Goal: Task Accomplishment & Management: Manage account settings

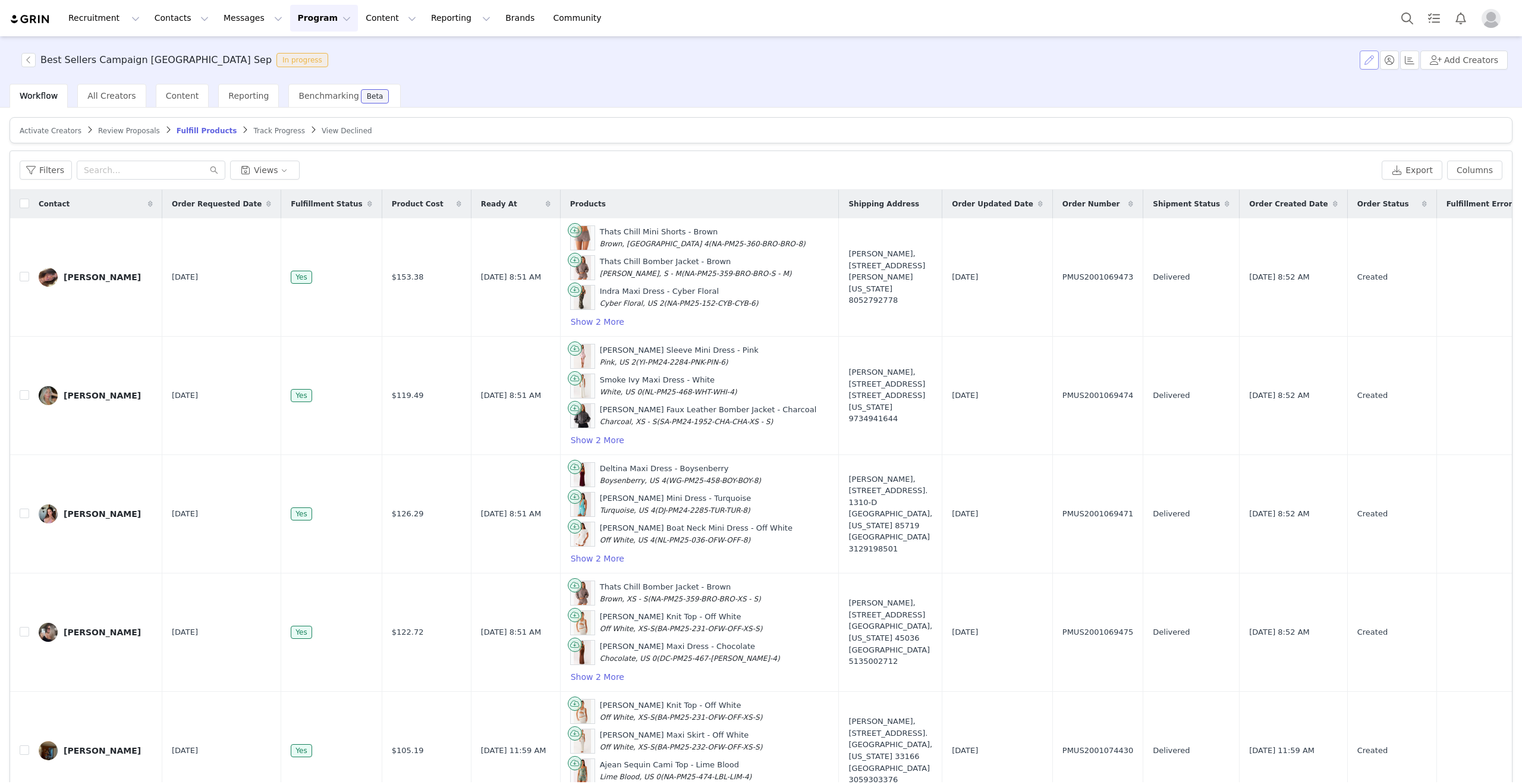
click at [1374, 59] on button "button" at bounding box center [1370, 60] width 19 height 19
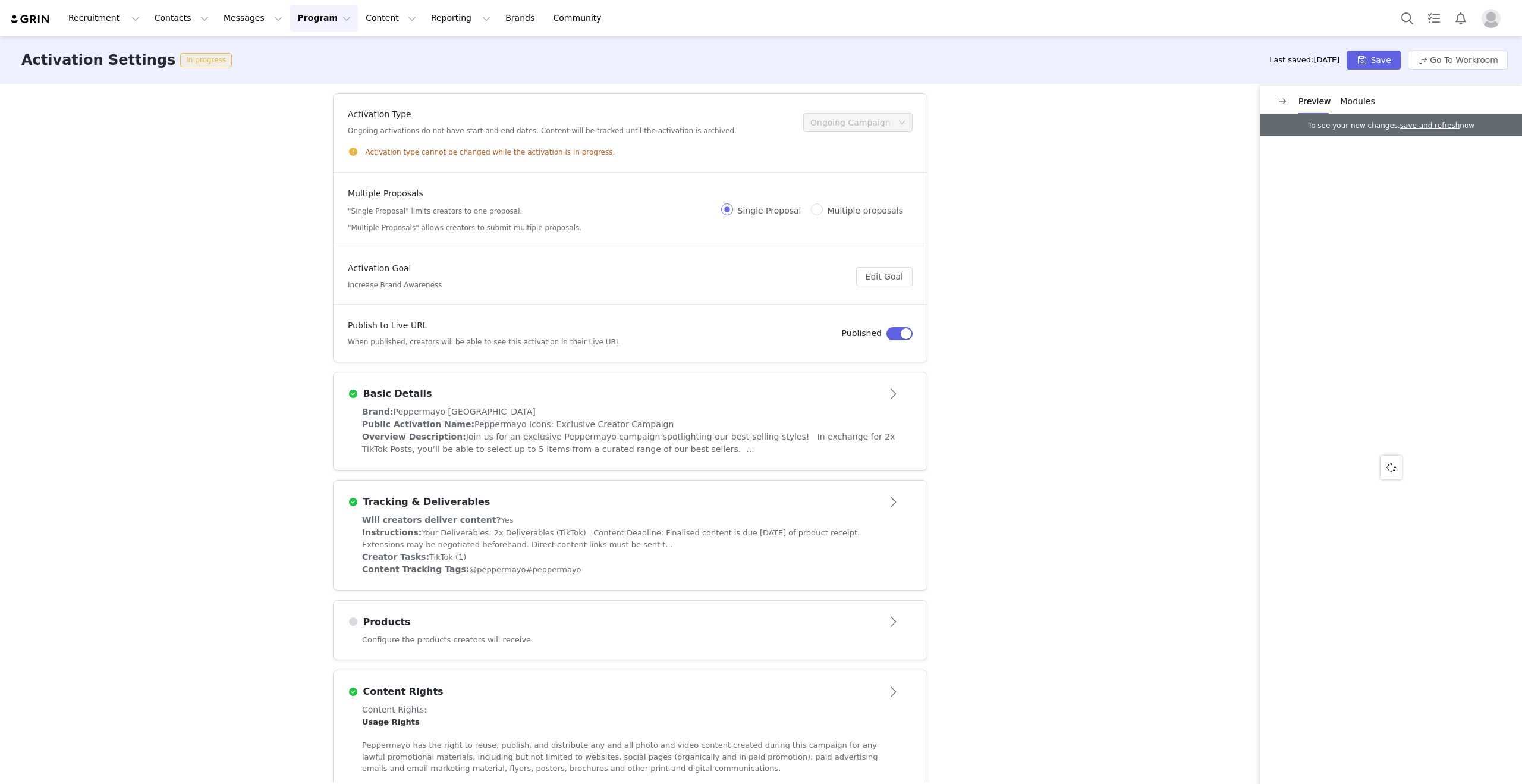
scroll to position [126, 0]
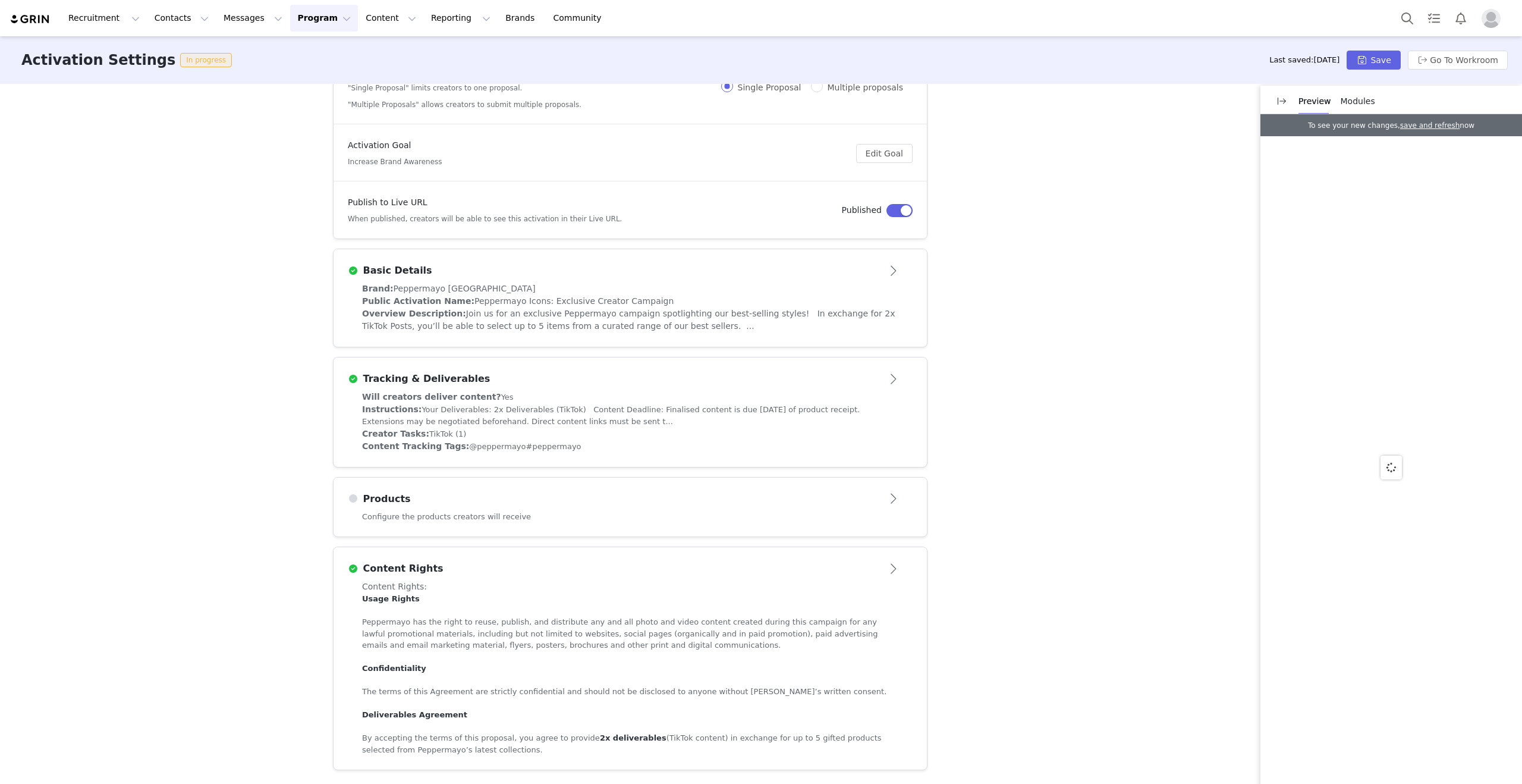
click at [436, 540] on div "Activation Type Ongoing activations do not have start and end dates. Content wi…" at bounding box center [630, 310] width 594 height 699
click at [436, 530] on div "Configure the products creators will receive" at bounding box center [630, 524] width 593 height 26
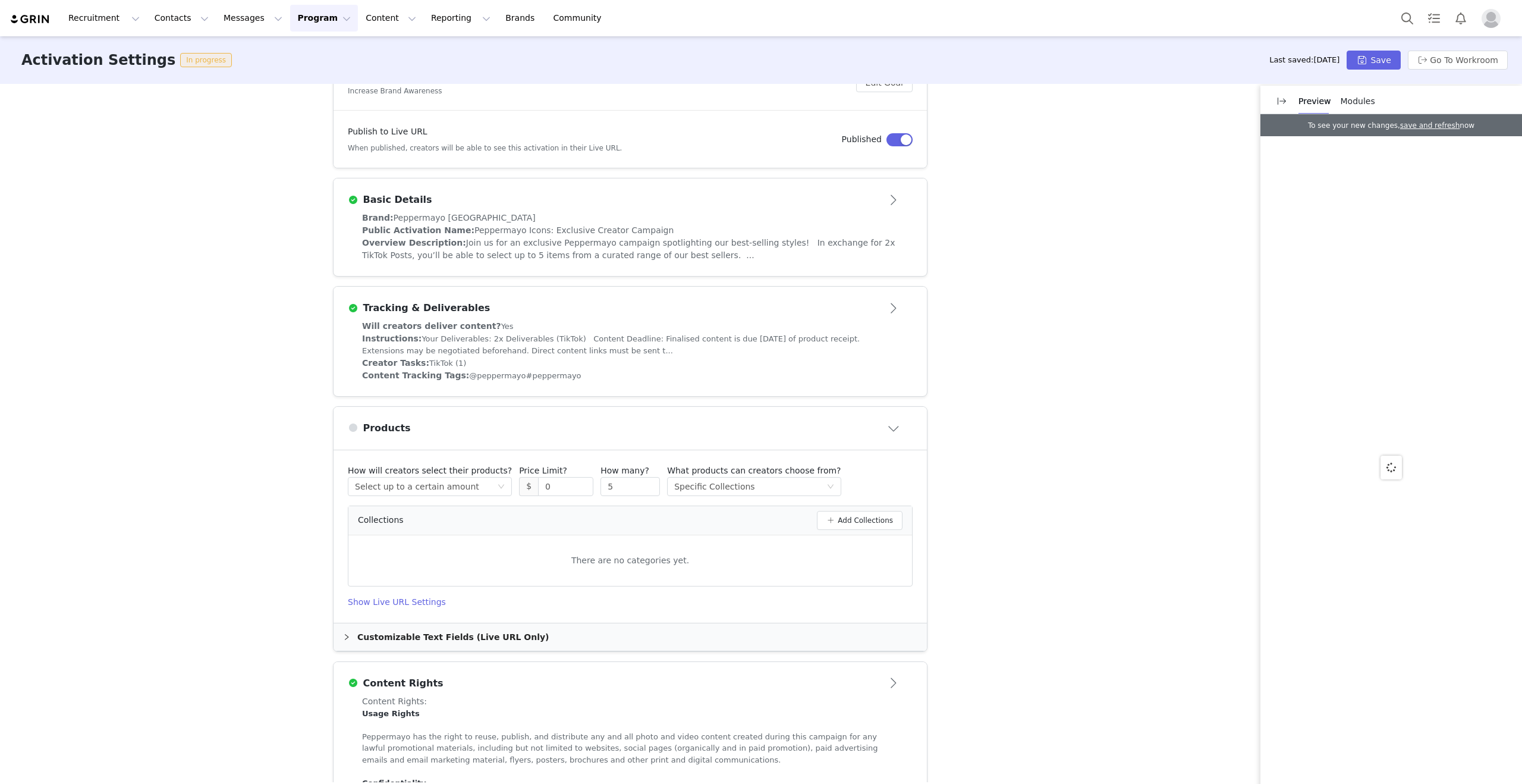
scroll to position [307, 0]
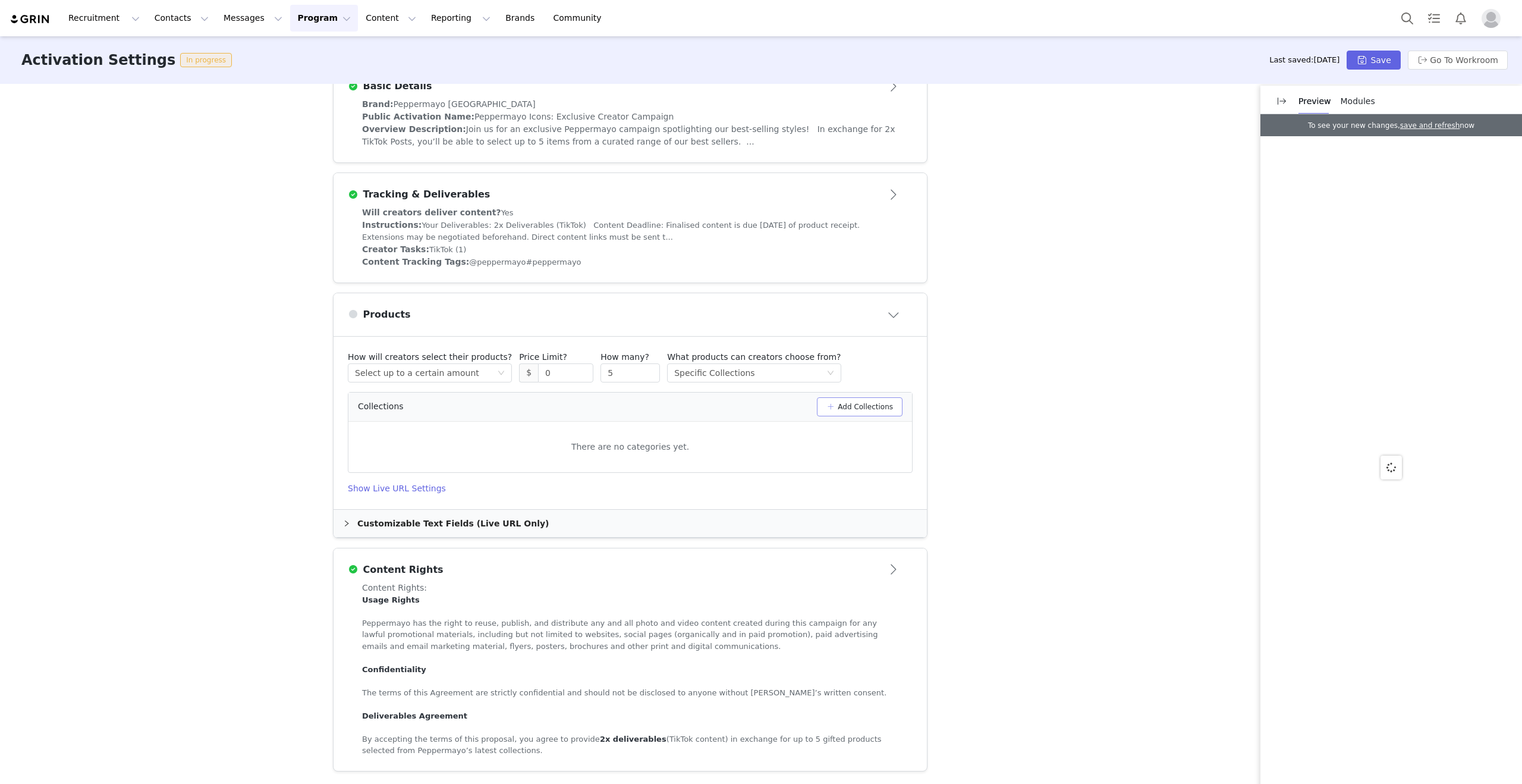
click at [831, 415] on button "Add Collections" at bounding box center [859, 407] width 85 height 19
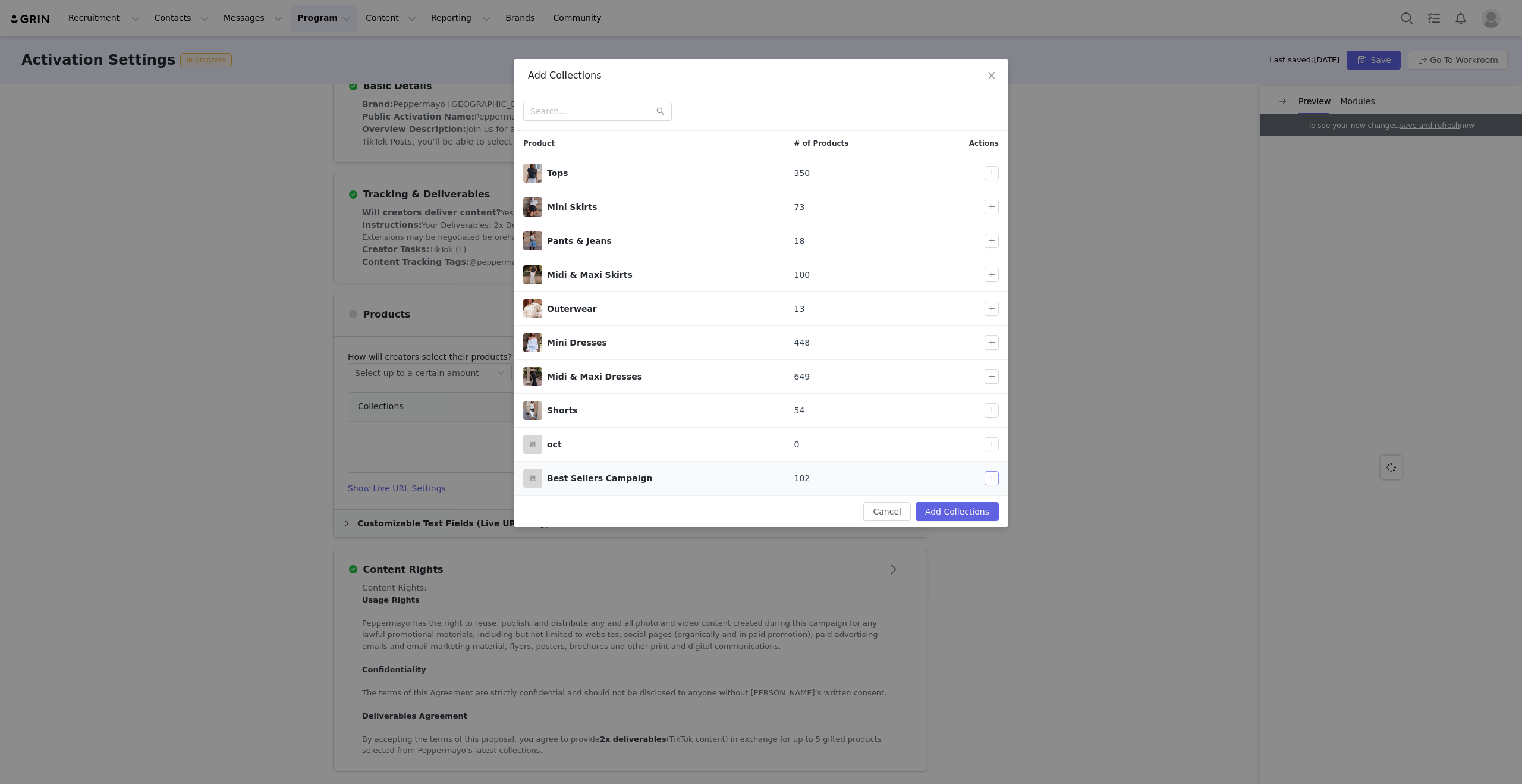
click at [994, 482] on button "button" at bounding box center [992, 478] width 14 height 14
click at [978, 515] on button "Add Collections" at bounding box center [957, 512] width 84 height 19
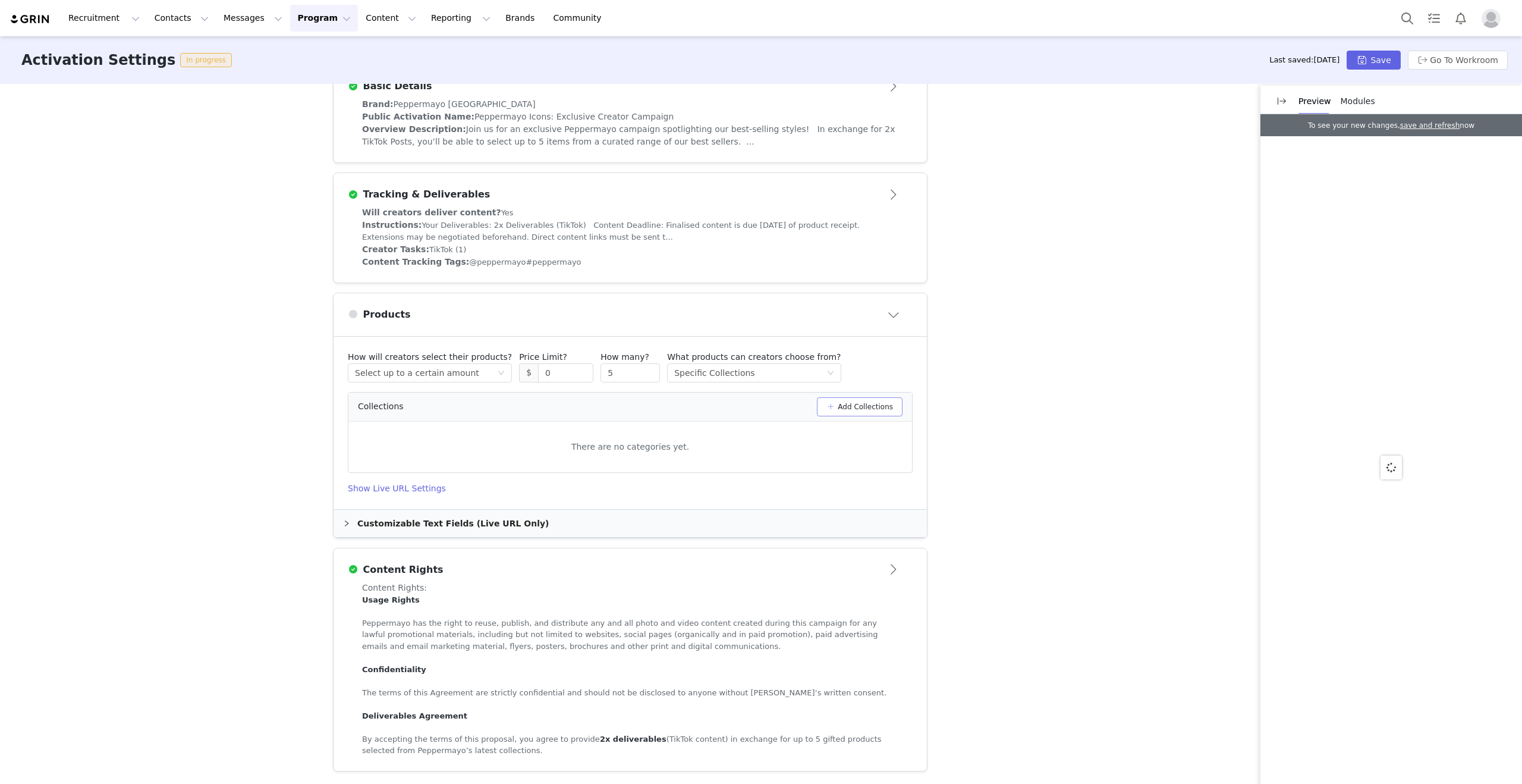
scroll to position [300, 0]
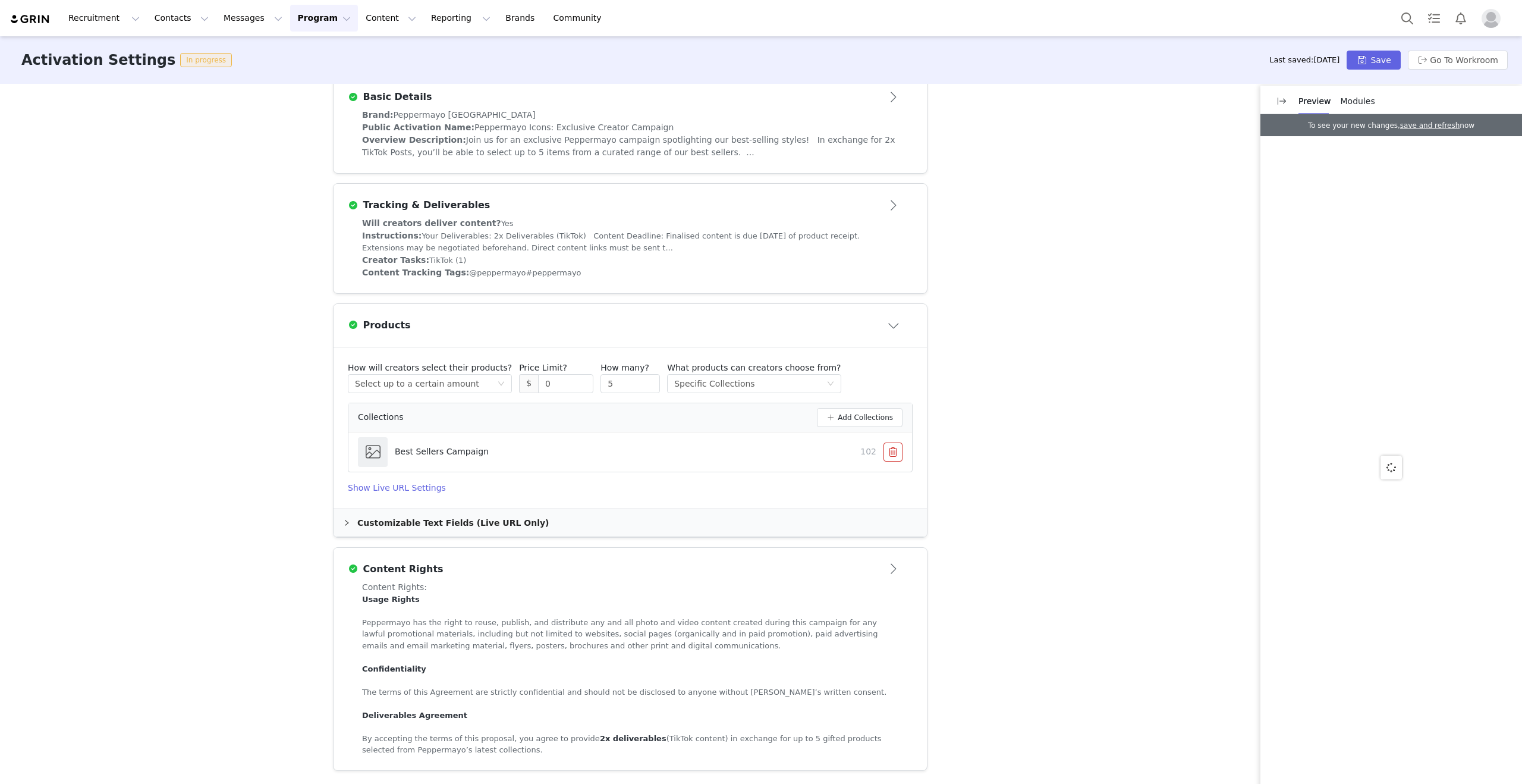
click at [367, 455] on span at bounding box center [373, 452] width 19 height 15
click at [1367, 56] on button "Save" at bounding box center [1374, 60] width 54 height 19
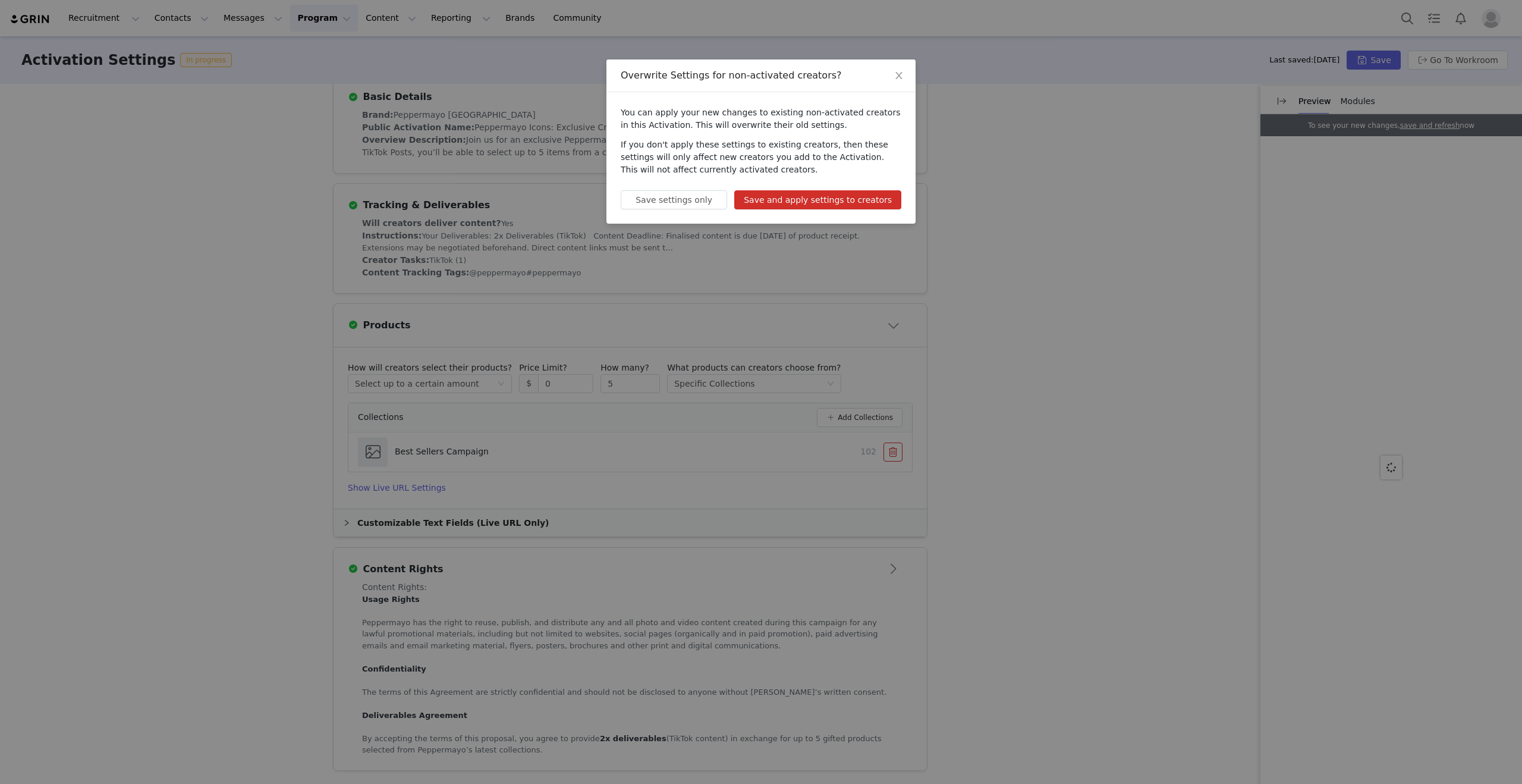
click at [859, 197] on button "Save and apply settings to creators" at bounding box center [818, 200] width 167 height 19
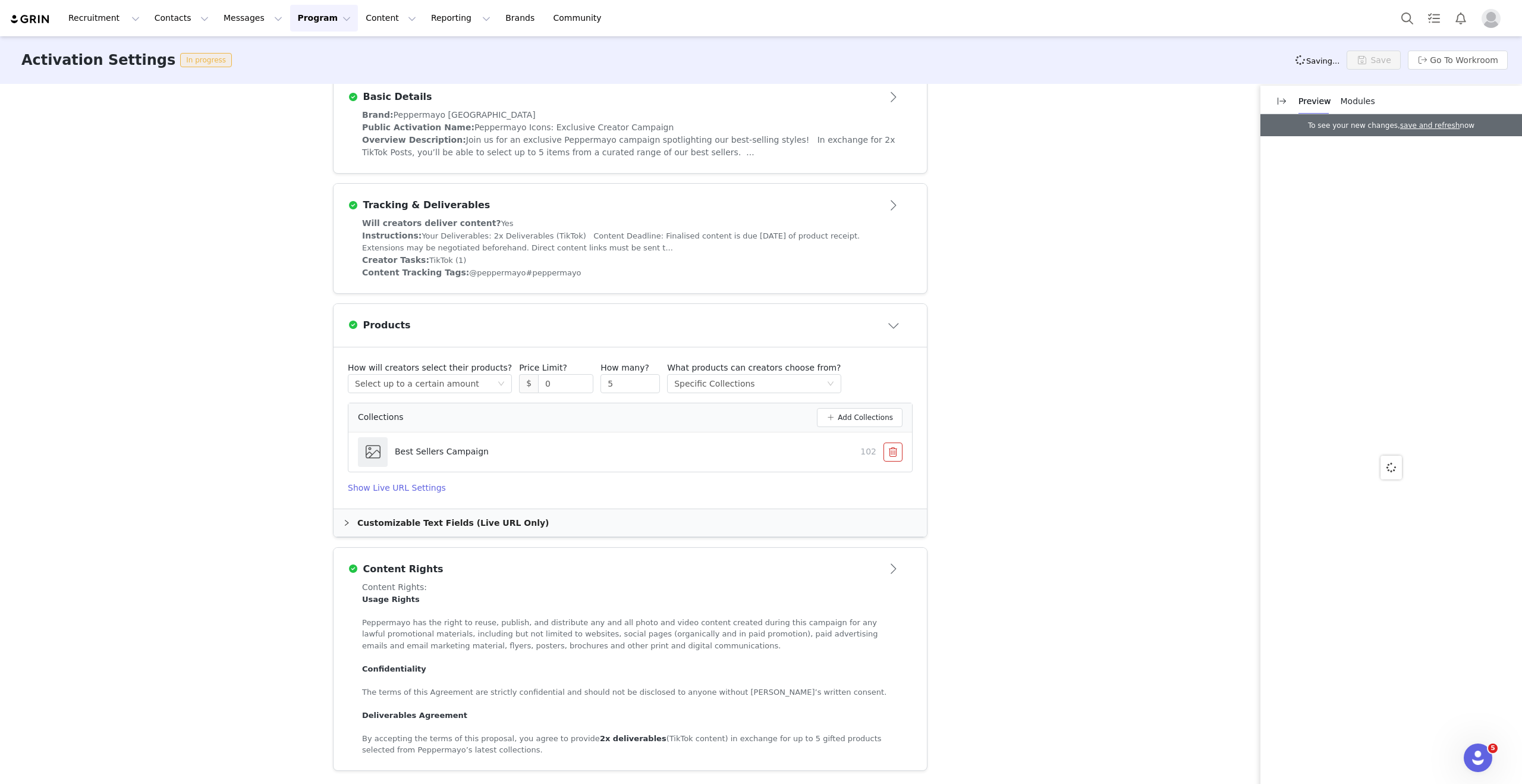
scroll to position [0, 0]
click at [1428, 64] on button "Go To Workroom" at bounding box center [1458, 60] width 100 height 19
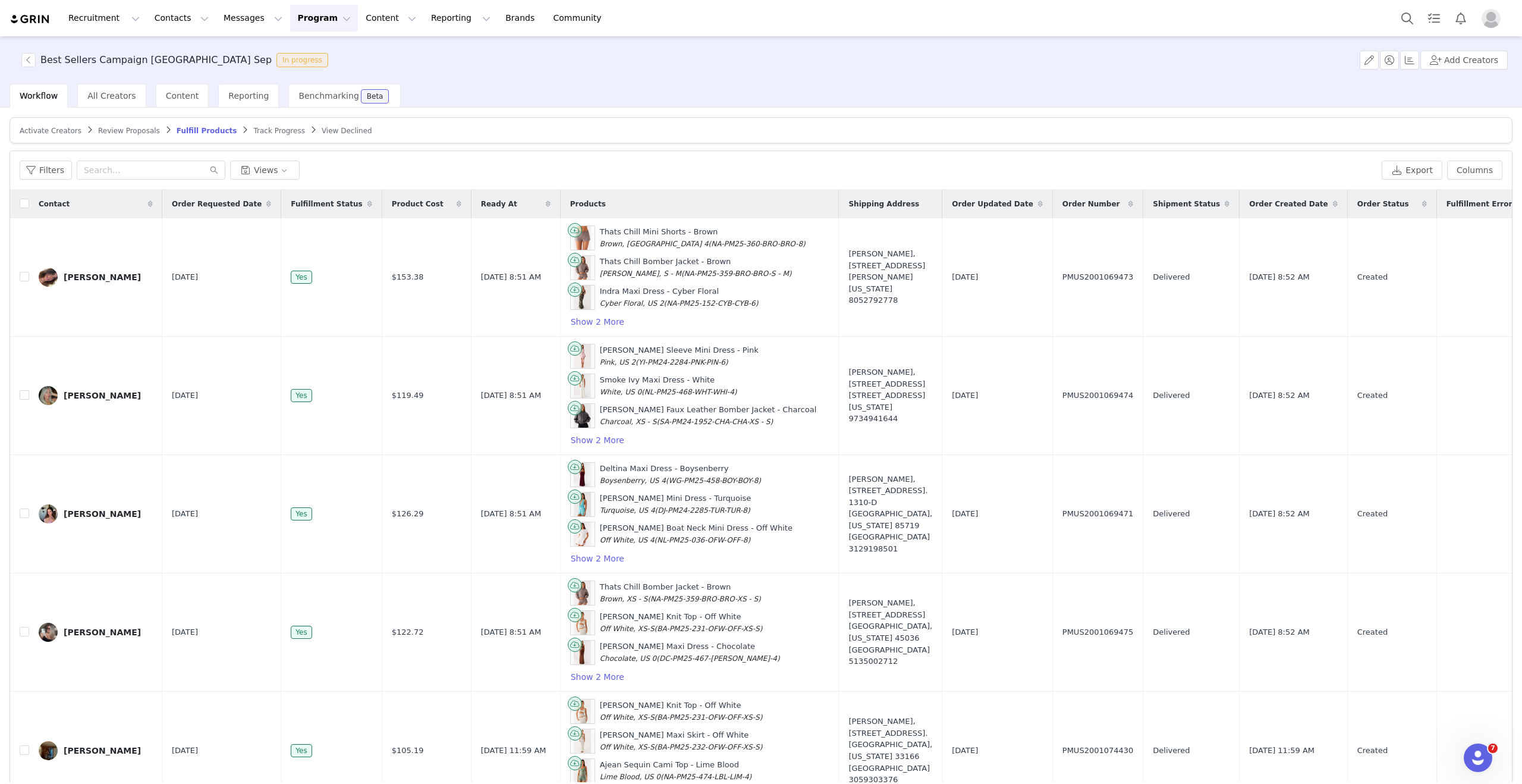
click at [101, 131] on span "Review Proposals" at bounding box center [130, 131] width 62 height 8
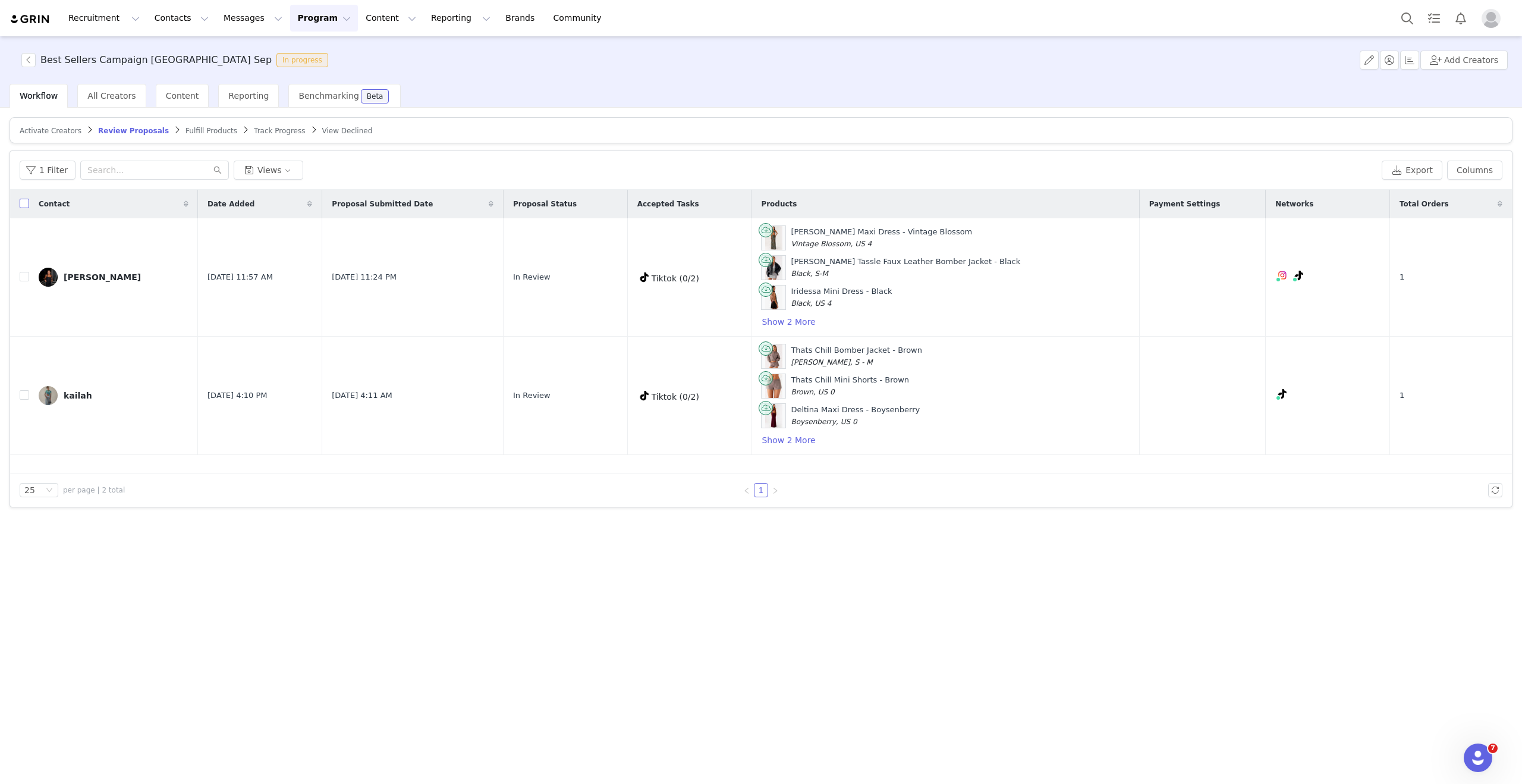
click at [25, 207] on input "checkbox" at bounding box center [24, 204] width 9 height 9
checkbox input "true"
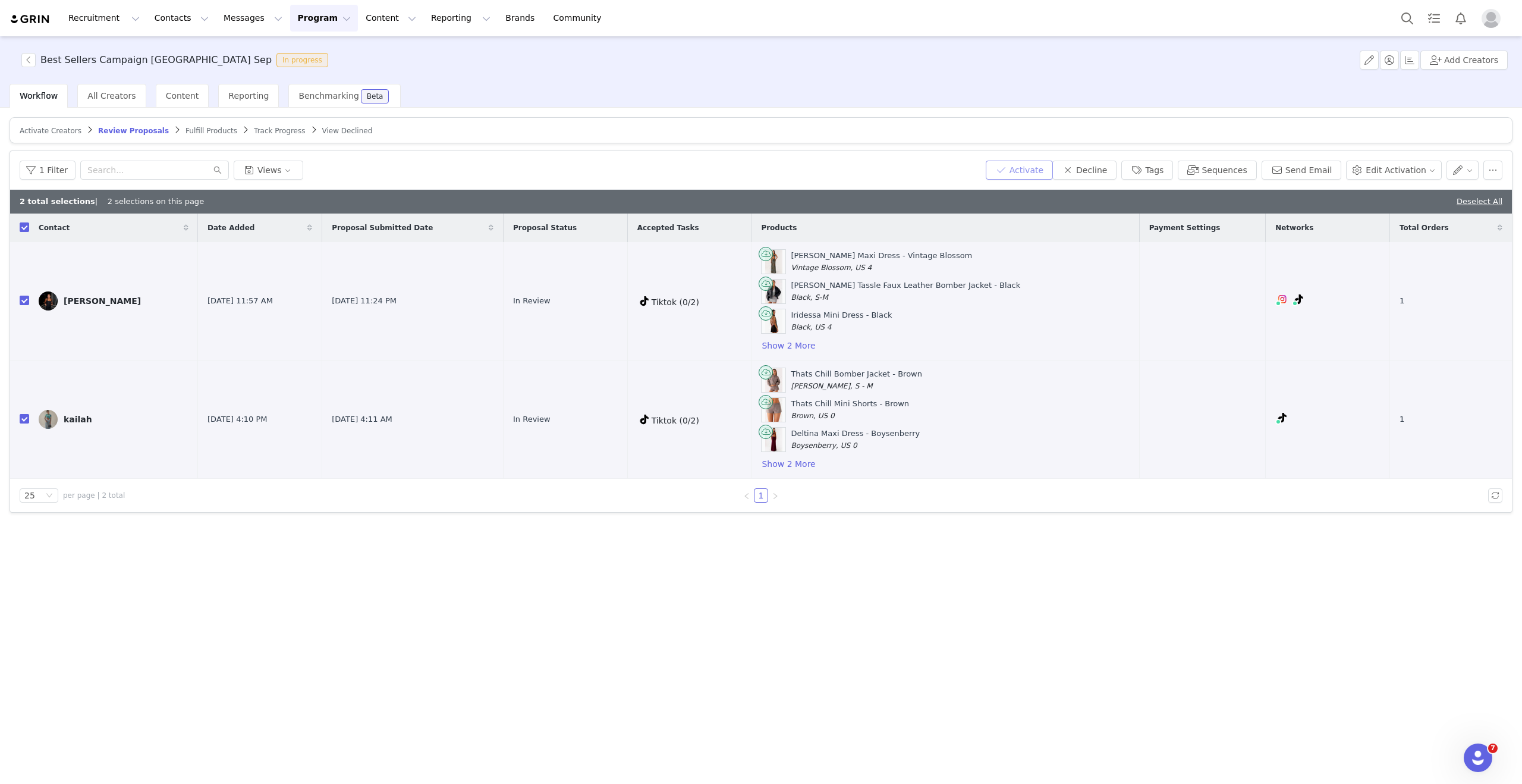
click at [1031, 168] on button "Activate" at bounding box center [1020, 170] width 68 height 19
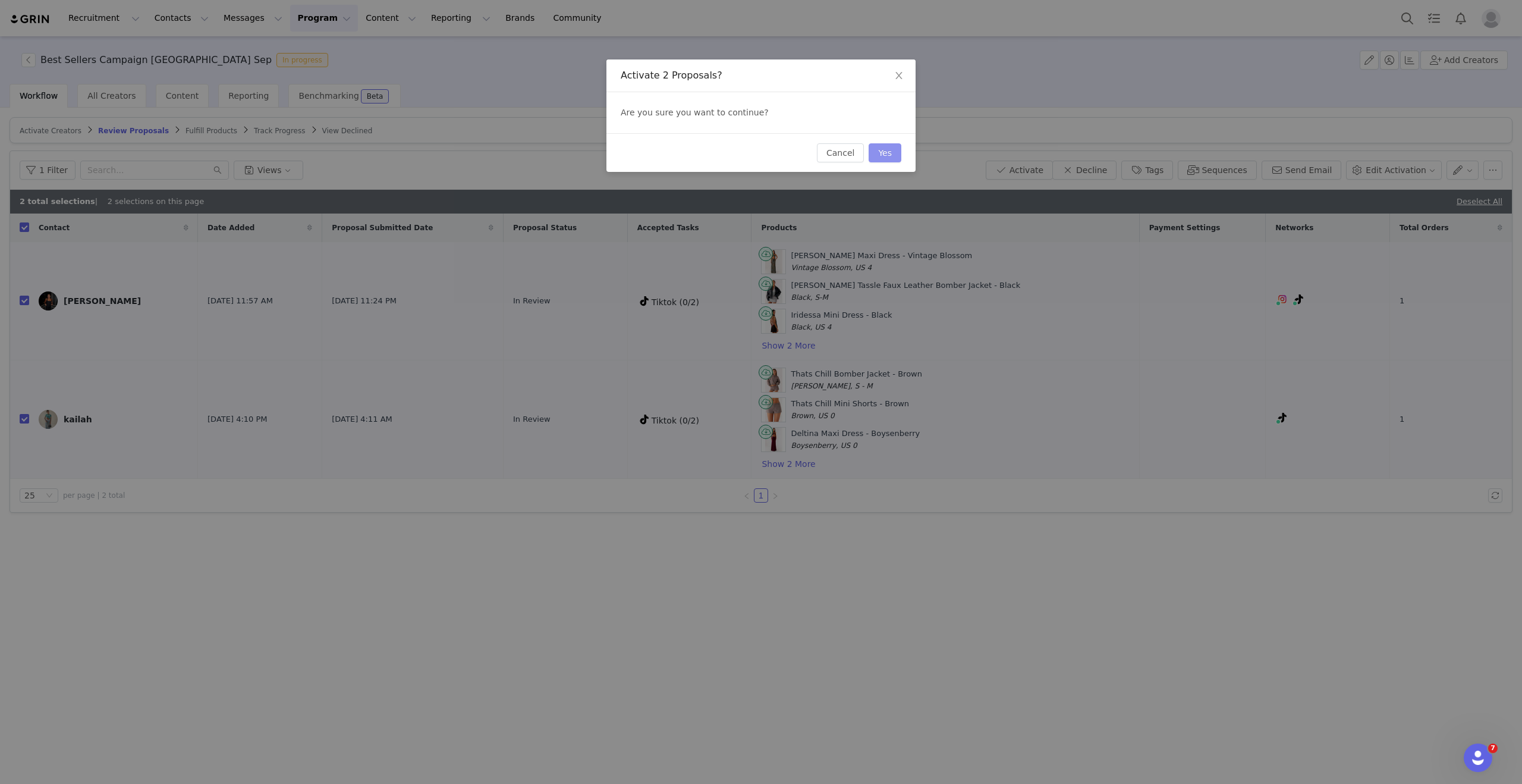
click at [891, 152] on button "Yes" at bounding box center [884, 153] width 33 height 19
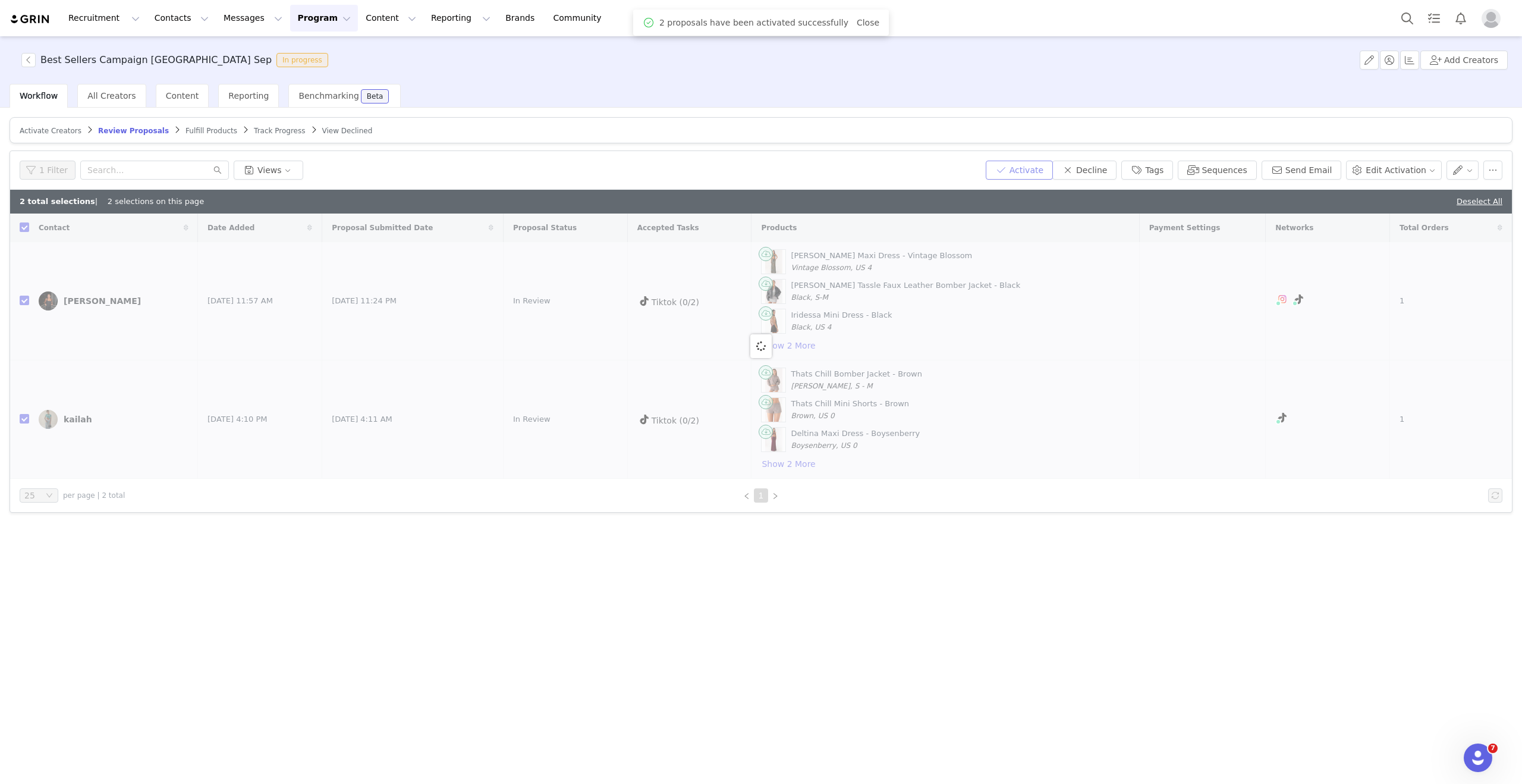
checkbox input "false"
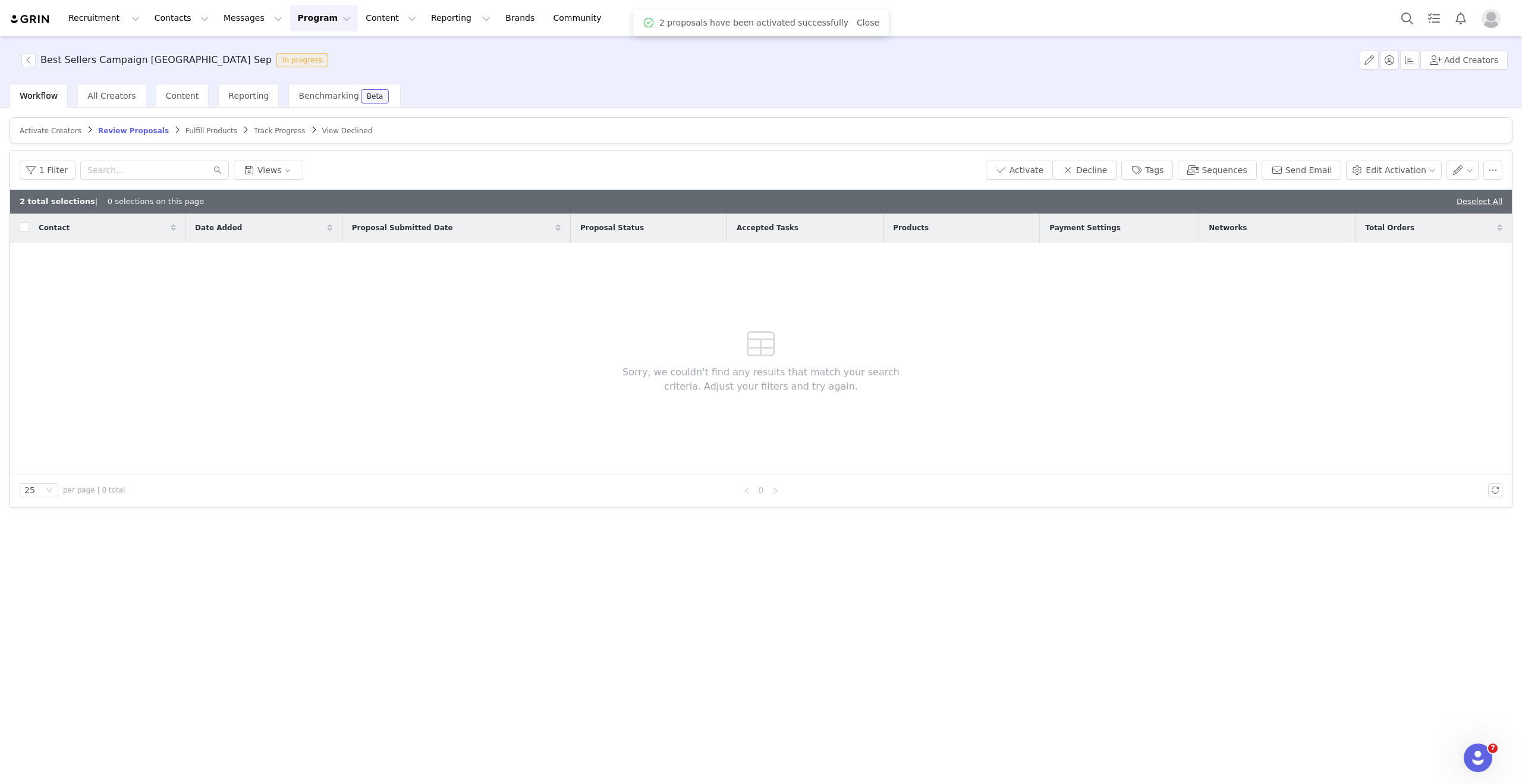
click at [194, 126] on link "Fulfill Products" at bounding box center [211, 131] width 52 height 9
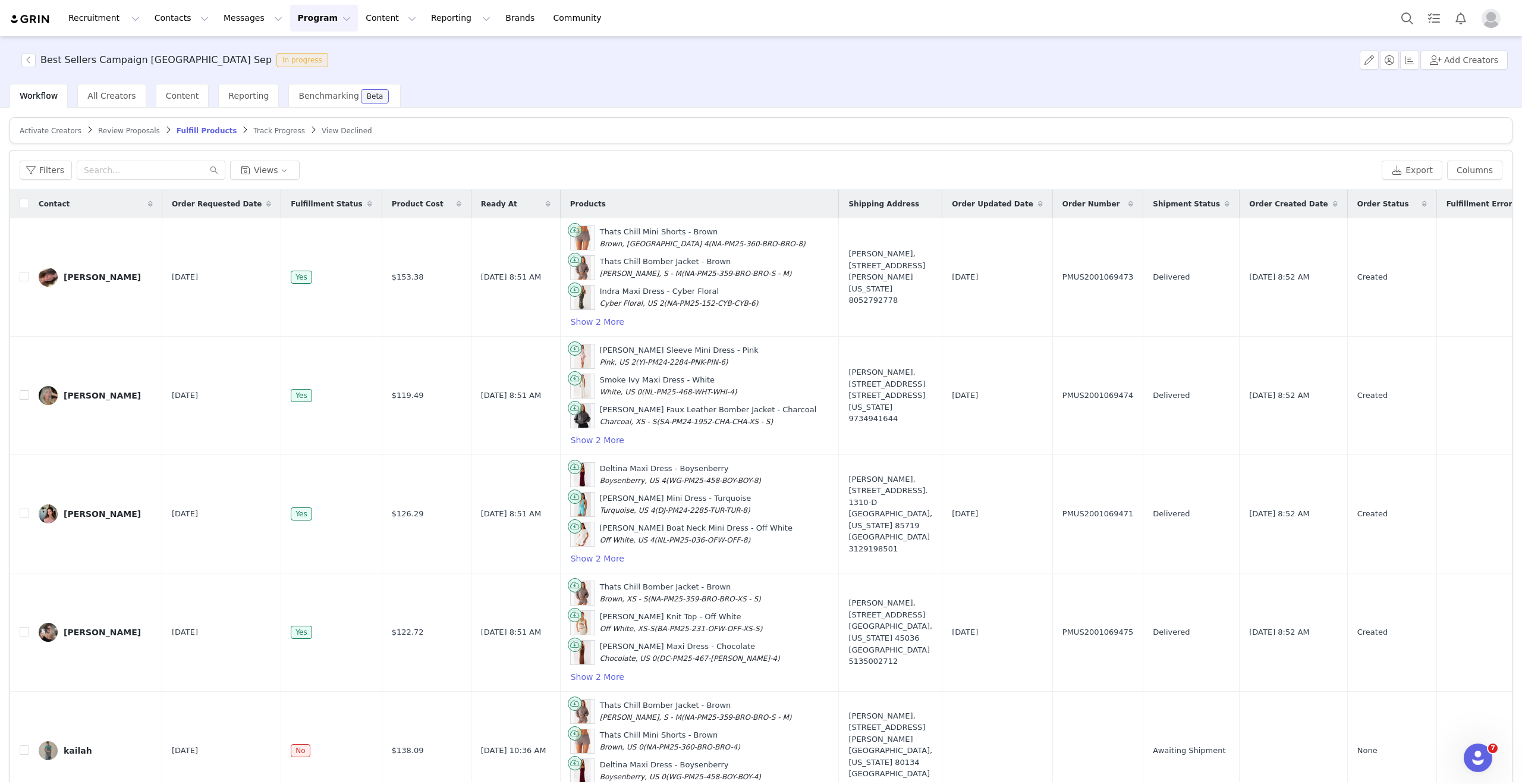
click at [33, 158] on div "Filters Views Export Columns" at bounding box center [761, 170] width 1502 height 38
click at [37, 165] on button "Filters" at bounding box center [46, 170] width 53 height 19
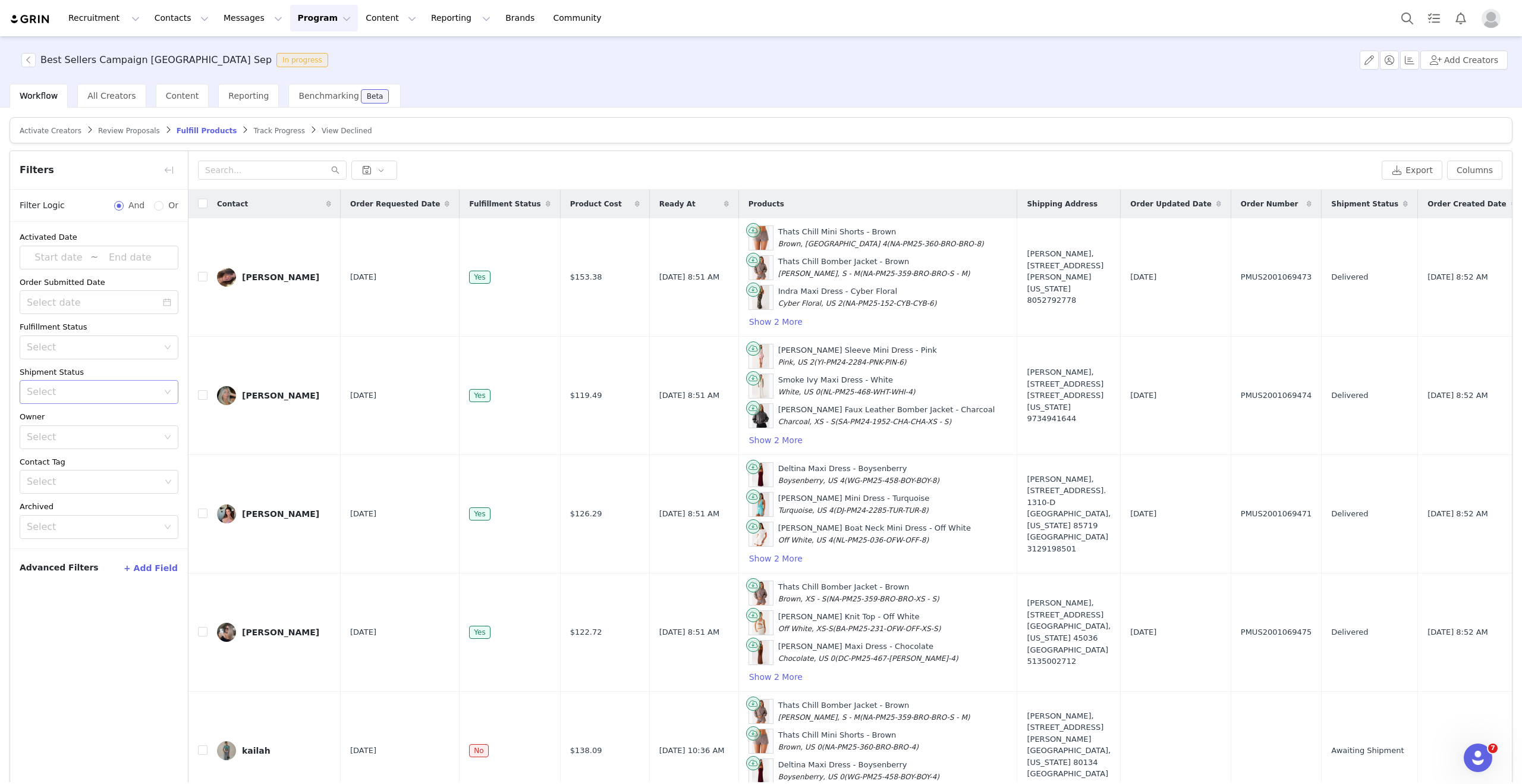
click at [113, 398] on div "Select" at bounding box center [96, 392] width 137 height 23
click at [99, 414] on li "Has No Order" at bounding box center [99, 418] width 159 height 19
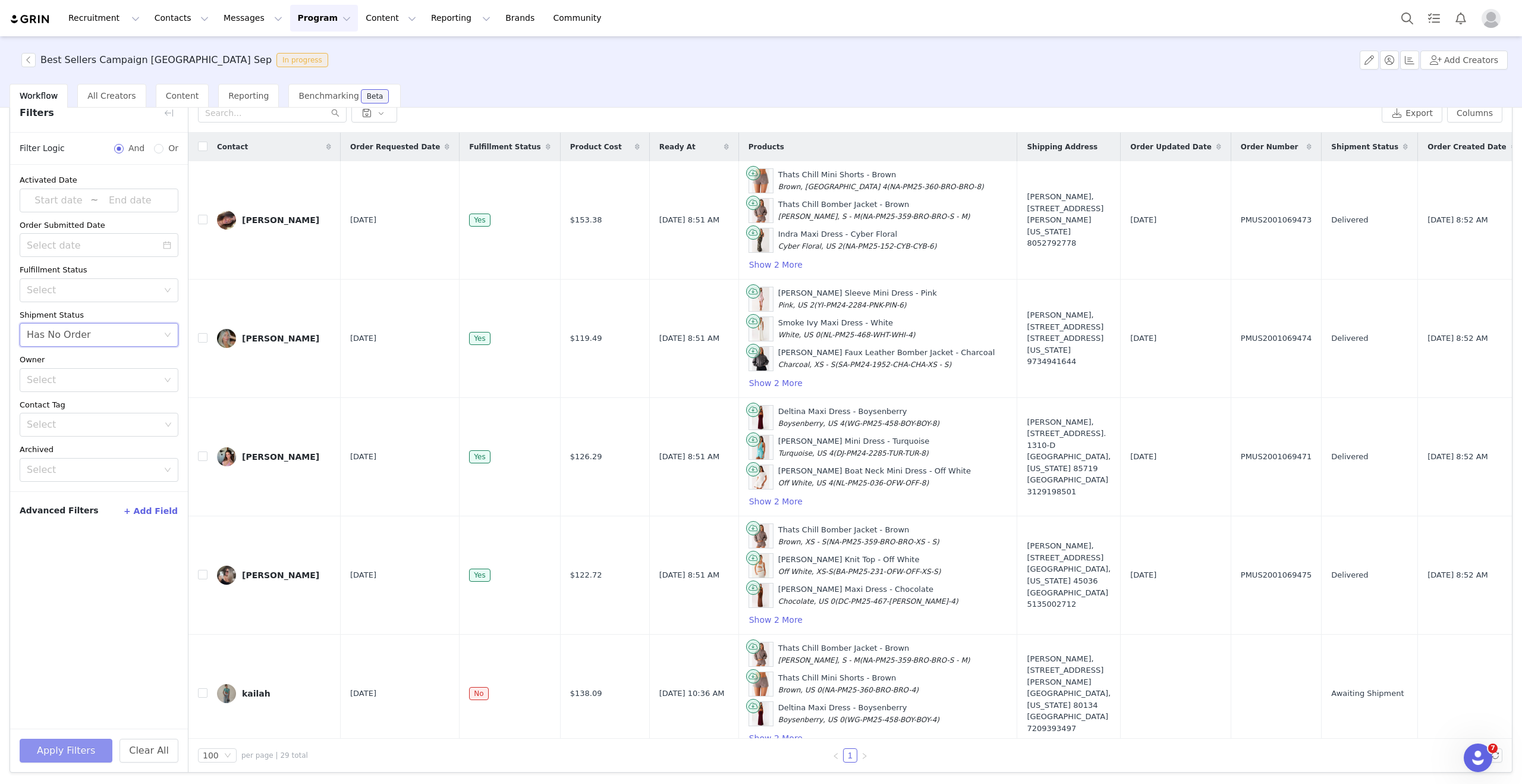
click at [61, 747] on button "Apply Filters" at bounding box center [66, 750] width 93 height 23
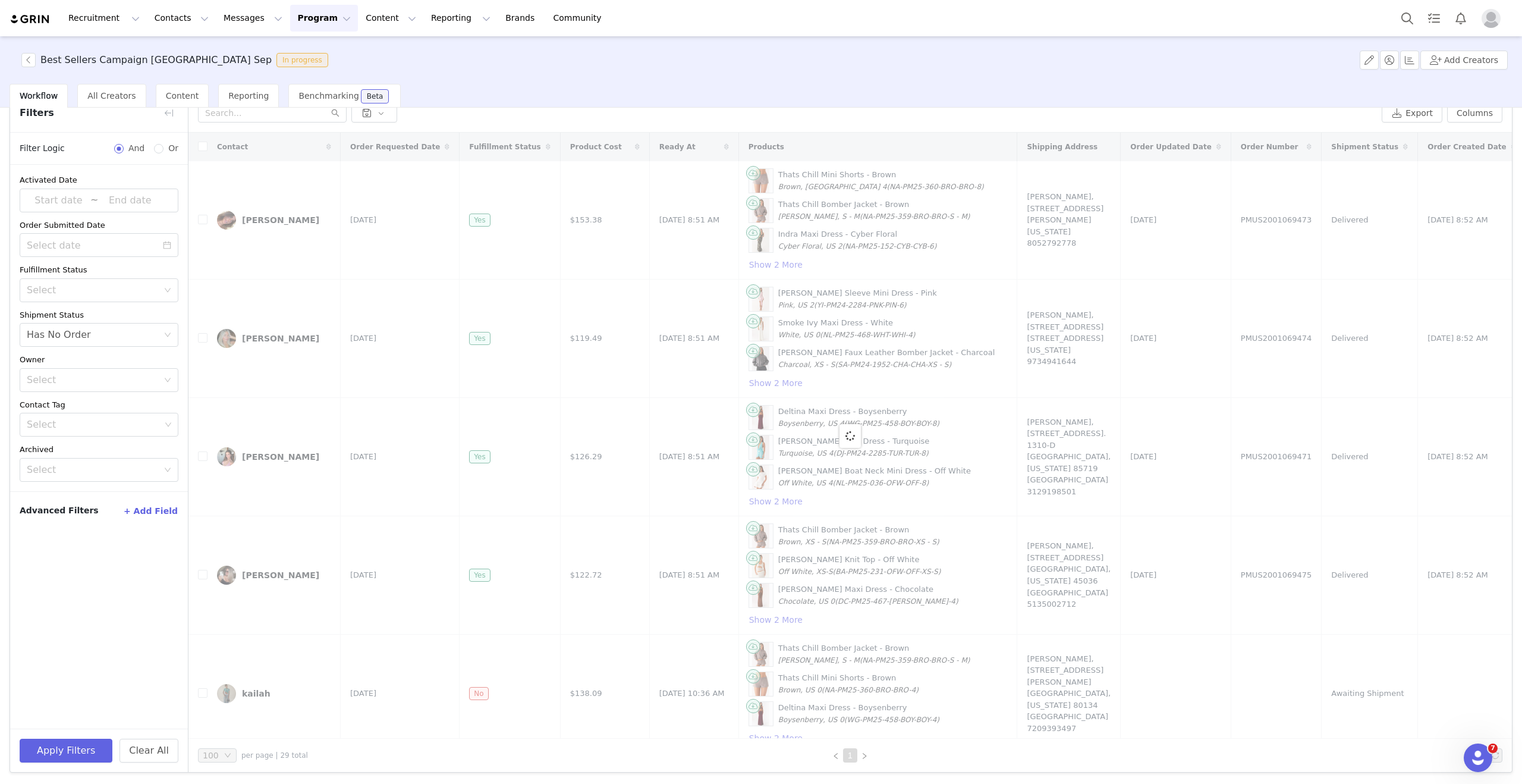
click at [171, 112] on div "Activate Creators Review Proposals Fulfill Products Track Progress View Decline…" at bounding box center [761, 445] width 1522 height 674
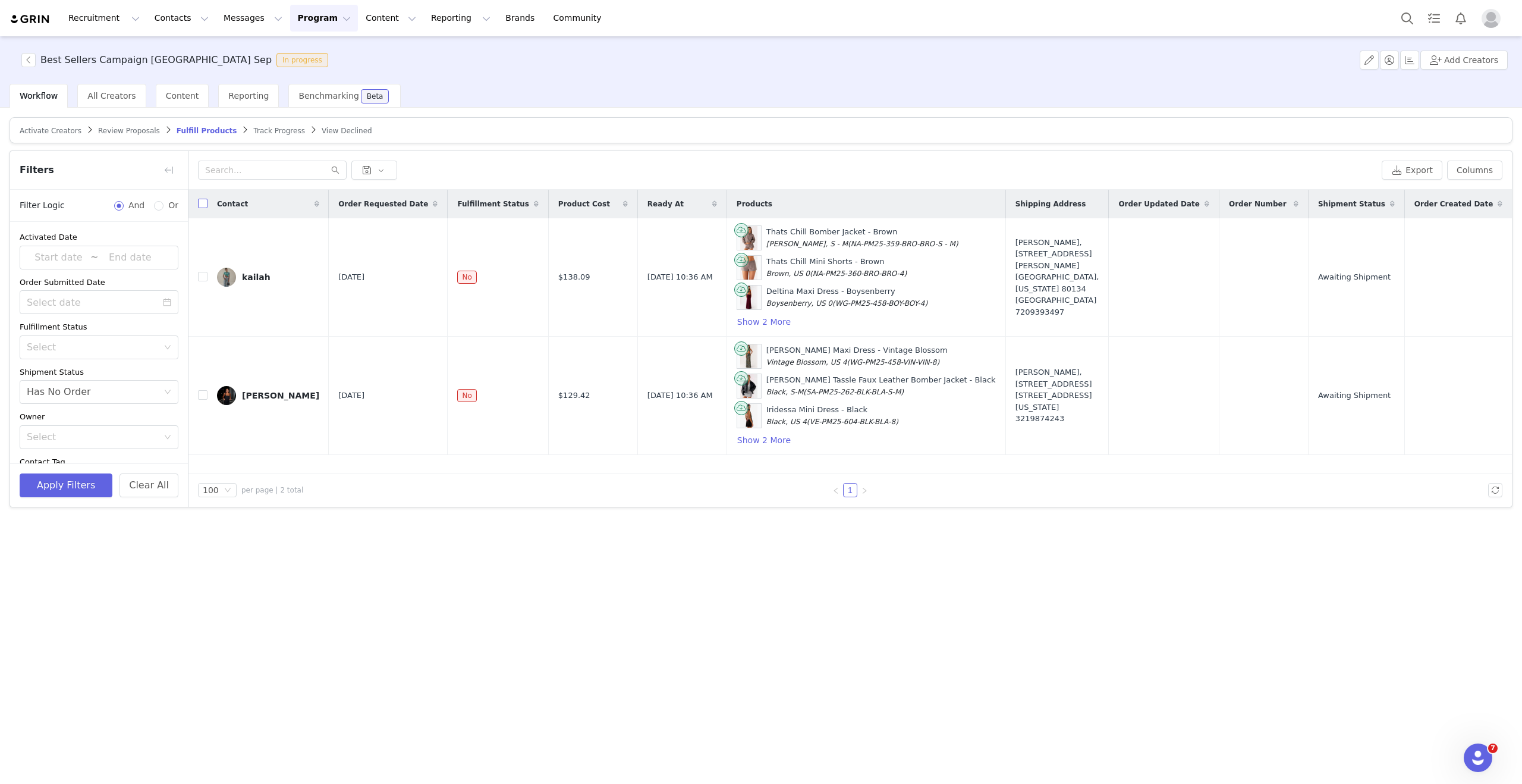
click at [204, 204] on input "checkbox" at bounding box center [203, 204] width 9 height 9
checkbox input "true"
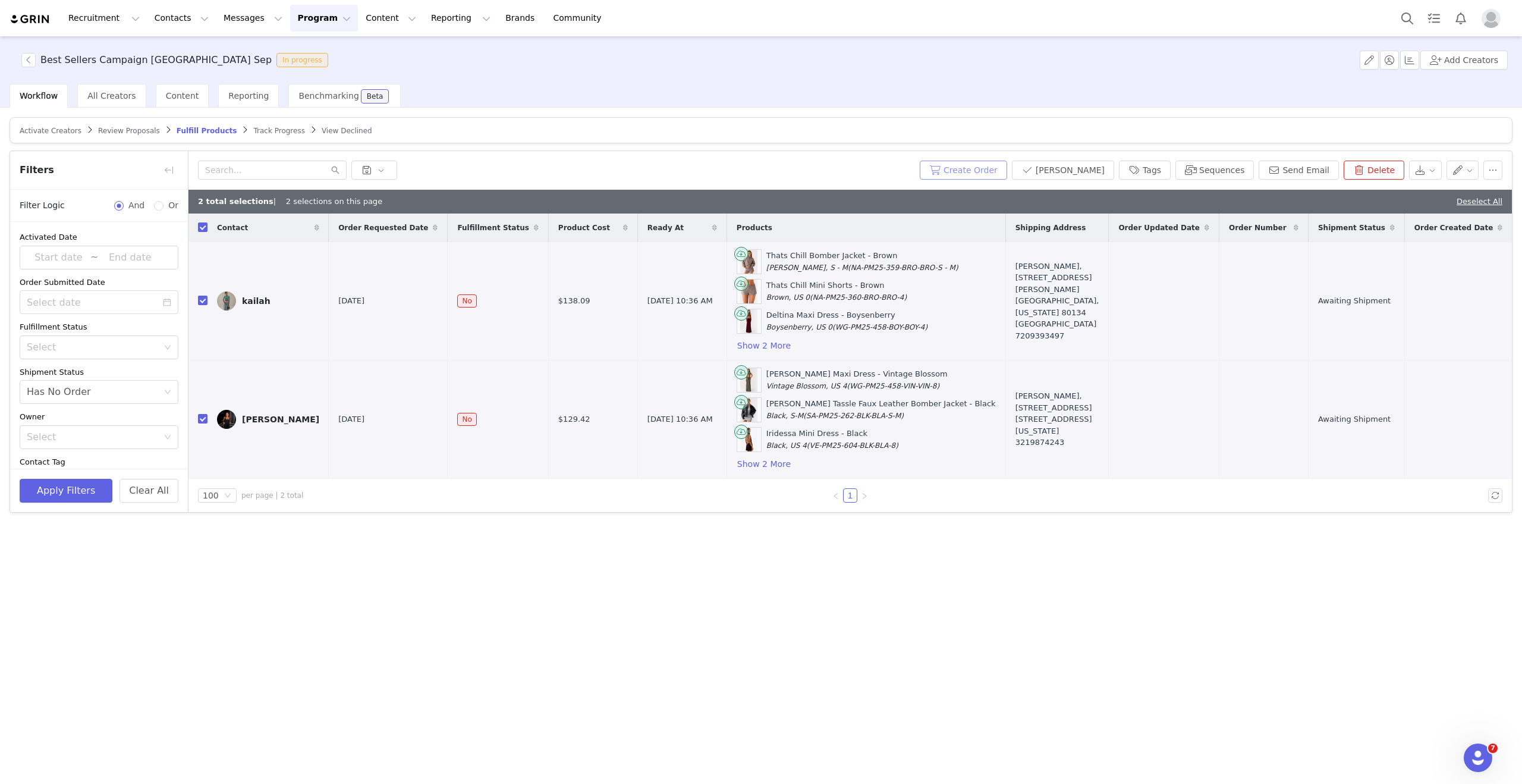
click at [1007, 167] on button "Create Order" at bounding box center [963, 170] width 87 height 19
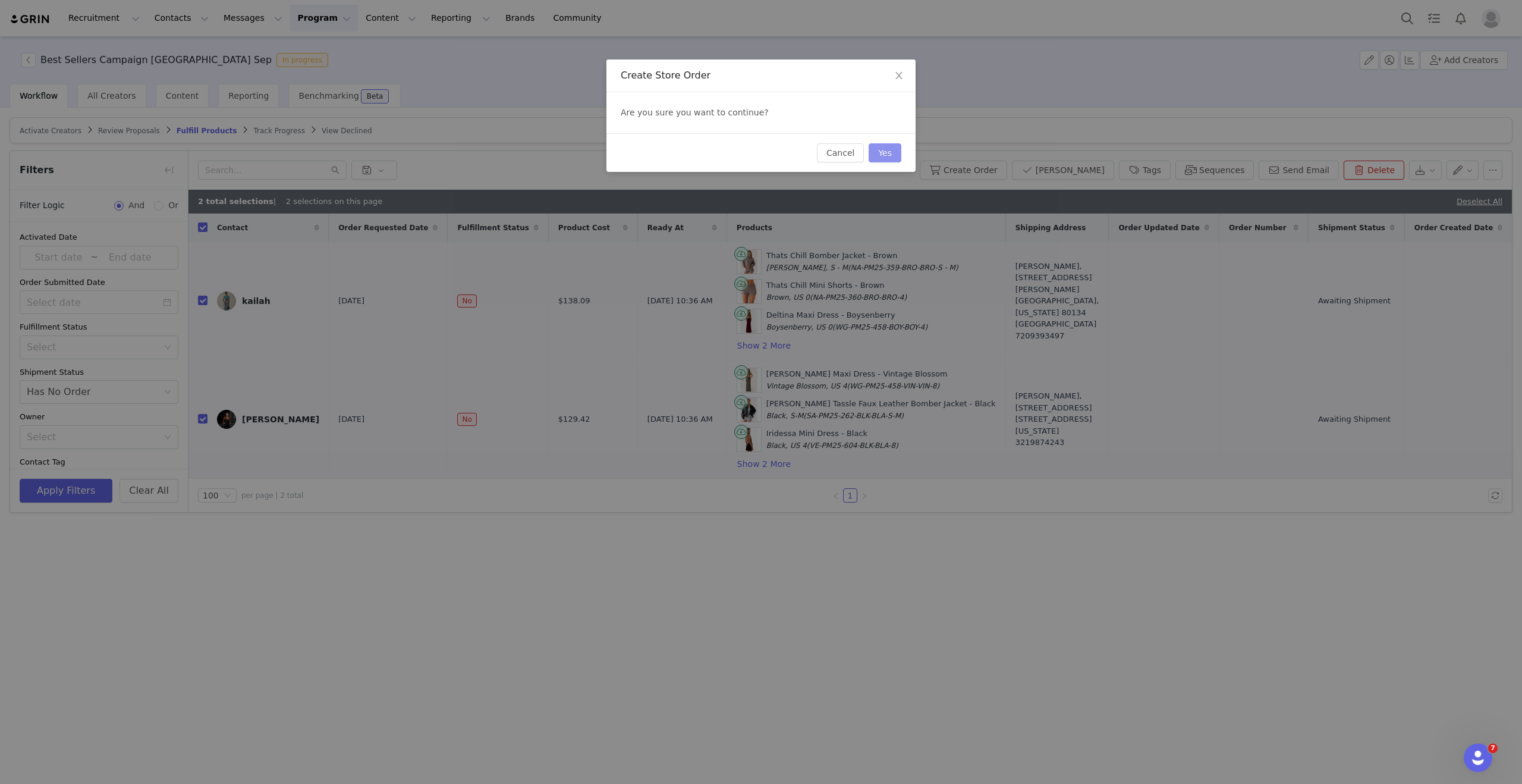
click at [890, 144] on button "Yes" at bounding box center [884, 153] width 33 height 19
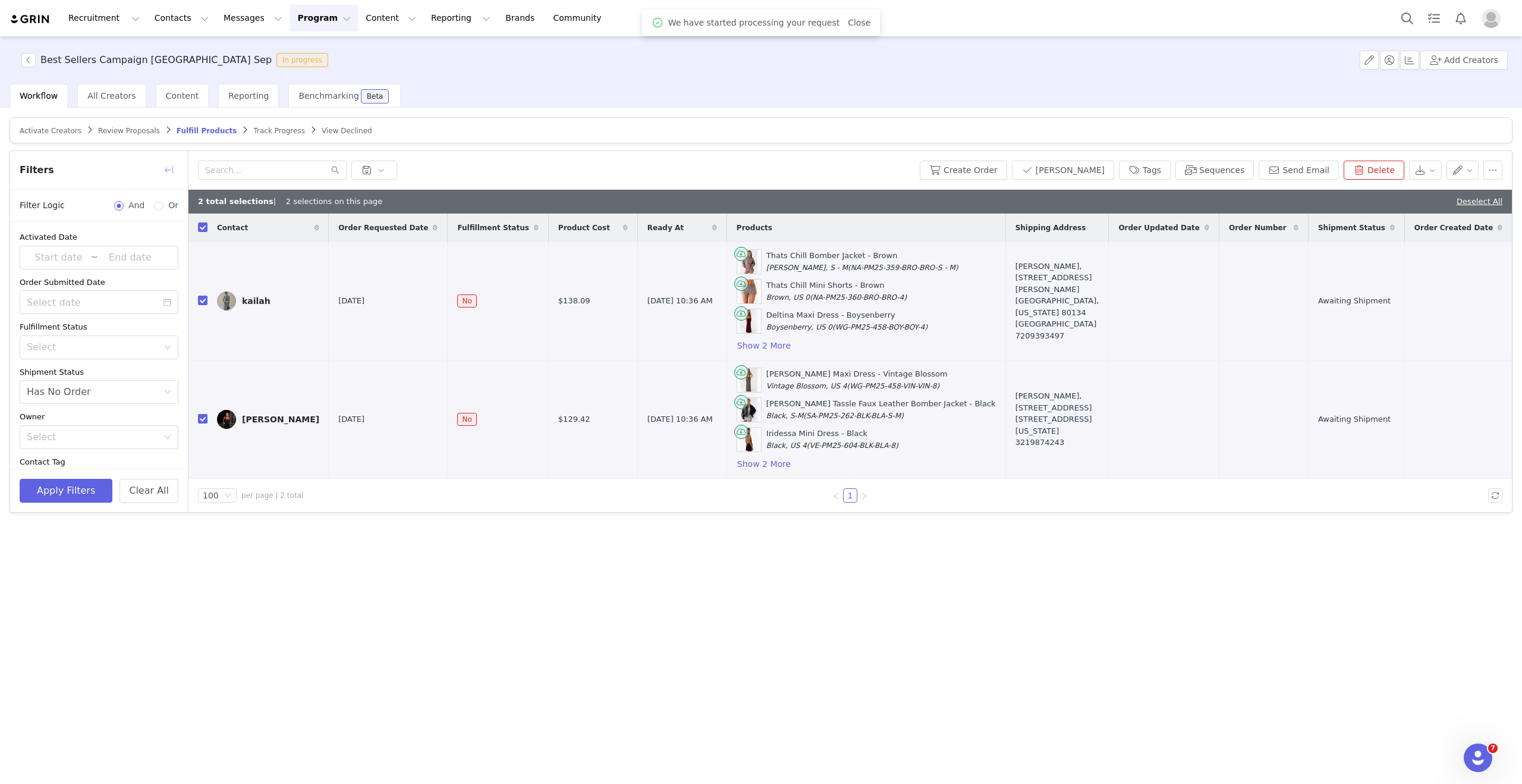
click at [170, 173] on button "button" at bounding box center [169, 170] width 19 height 19
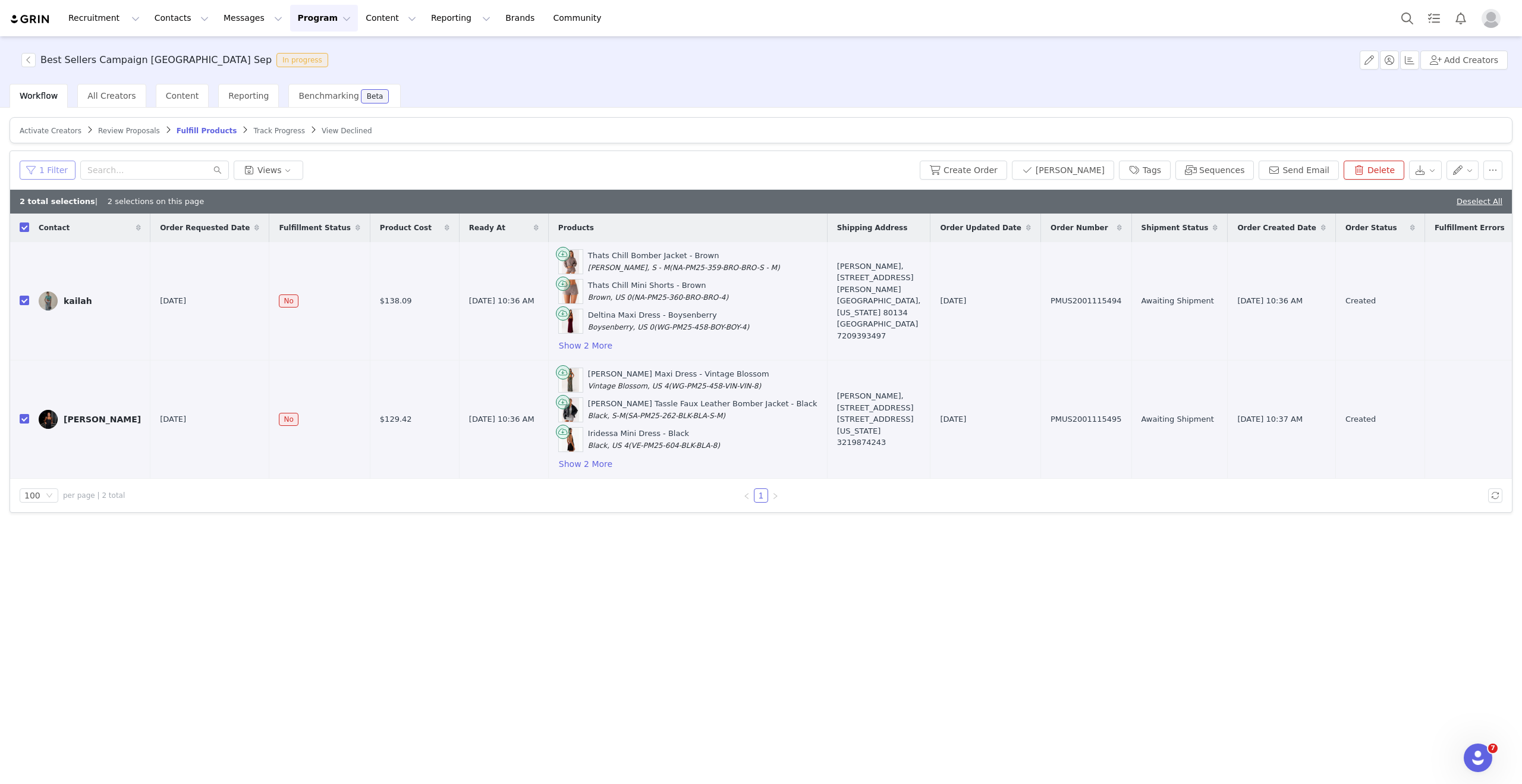
click at [46, 164] on button "1 Filter" at bounding box center [48, 170] width 56 height 19
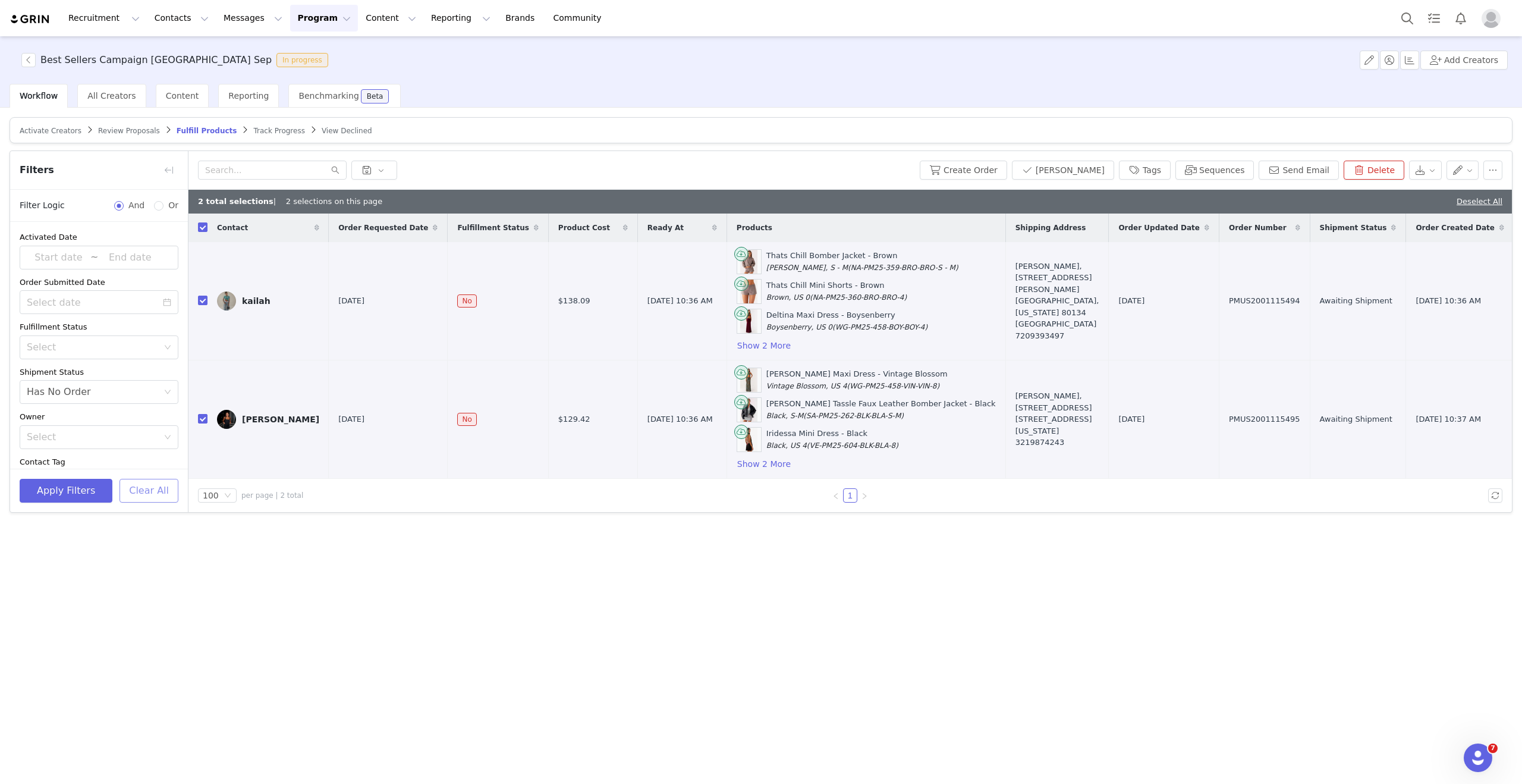
click at [161, 487] on button "Clear All" at bounding box center [148, 490] width 59 height 23
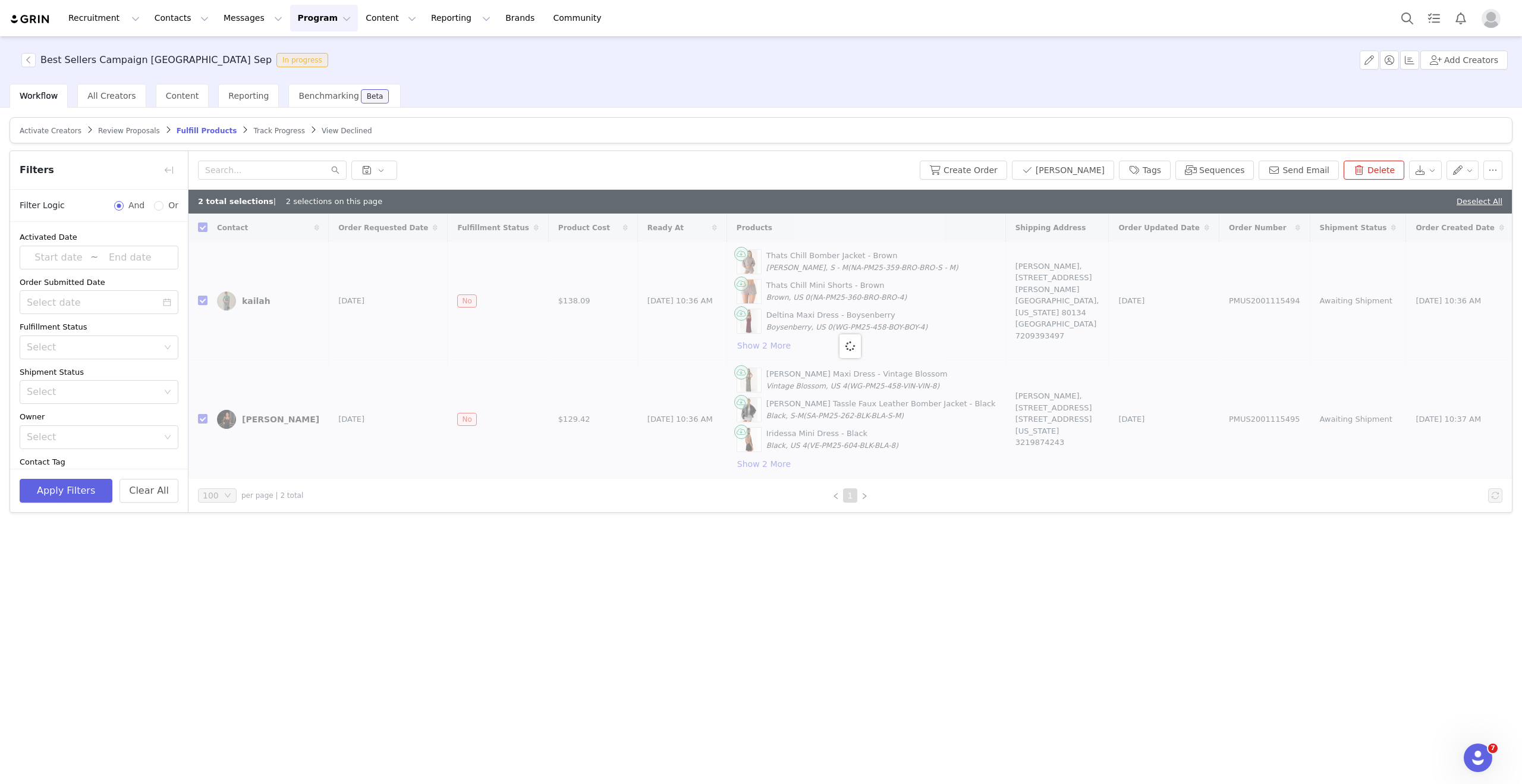
click at [168, 158] on div "Filters" at bounding box center [99, 170] width 177 height 38
click at [168, 171] on button "button" at bounding box center [169, 170] width 19 height 19
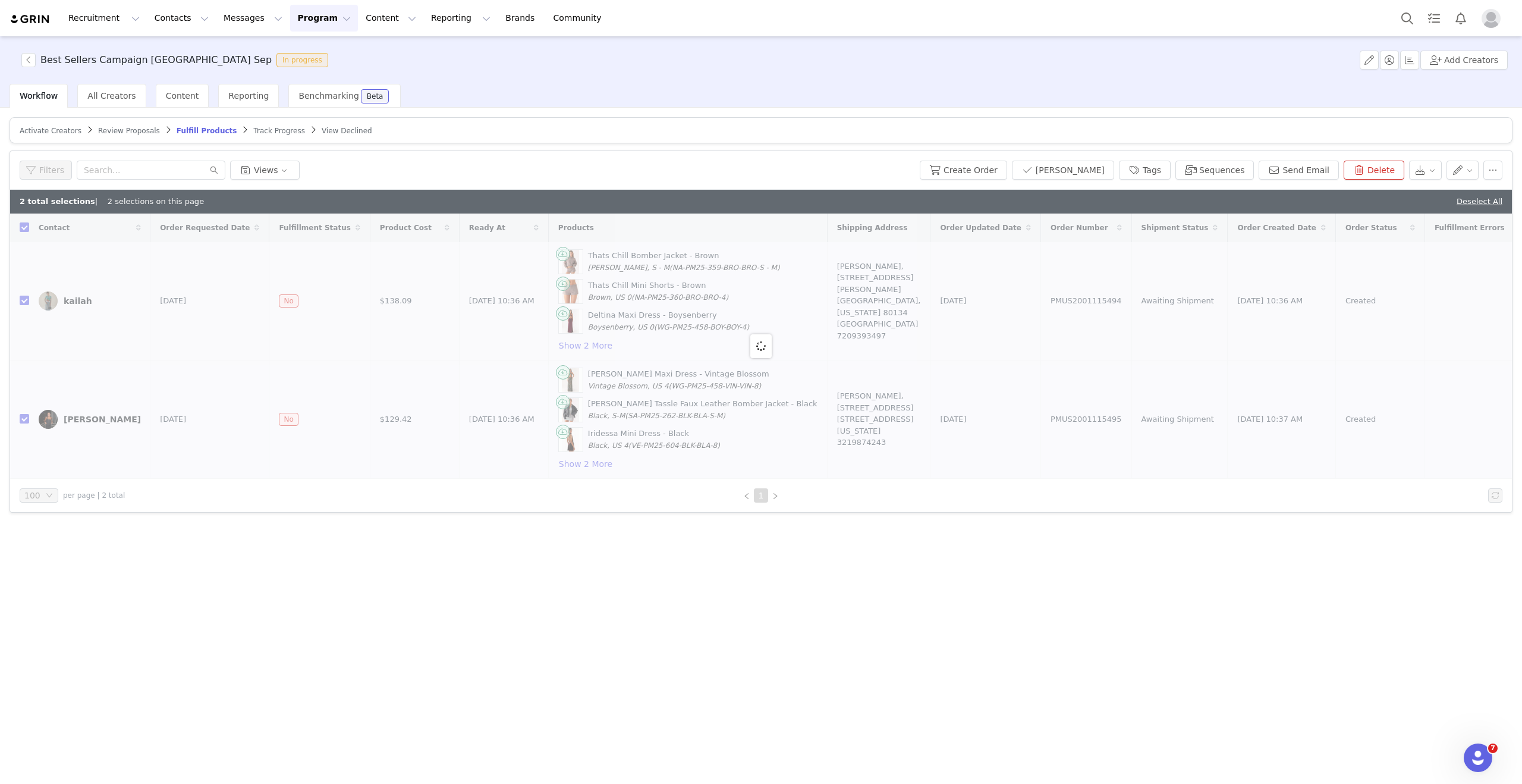
click at [259, 131] on span "Track Progress" at bounding box center [279, 131] width 51 height 8
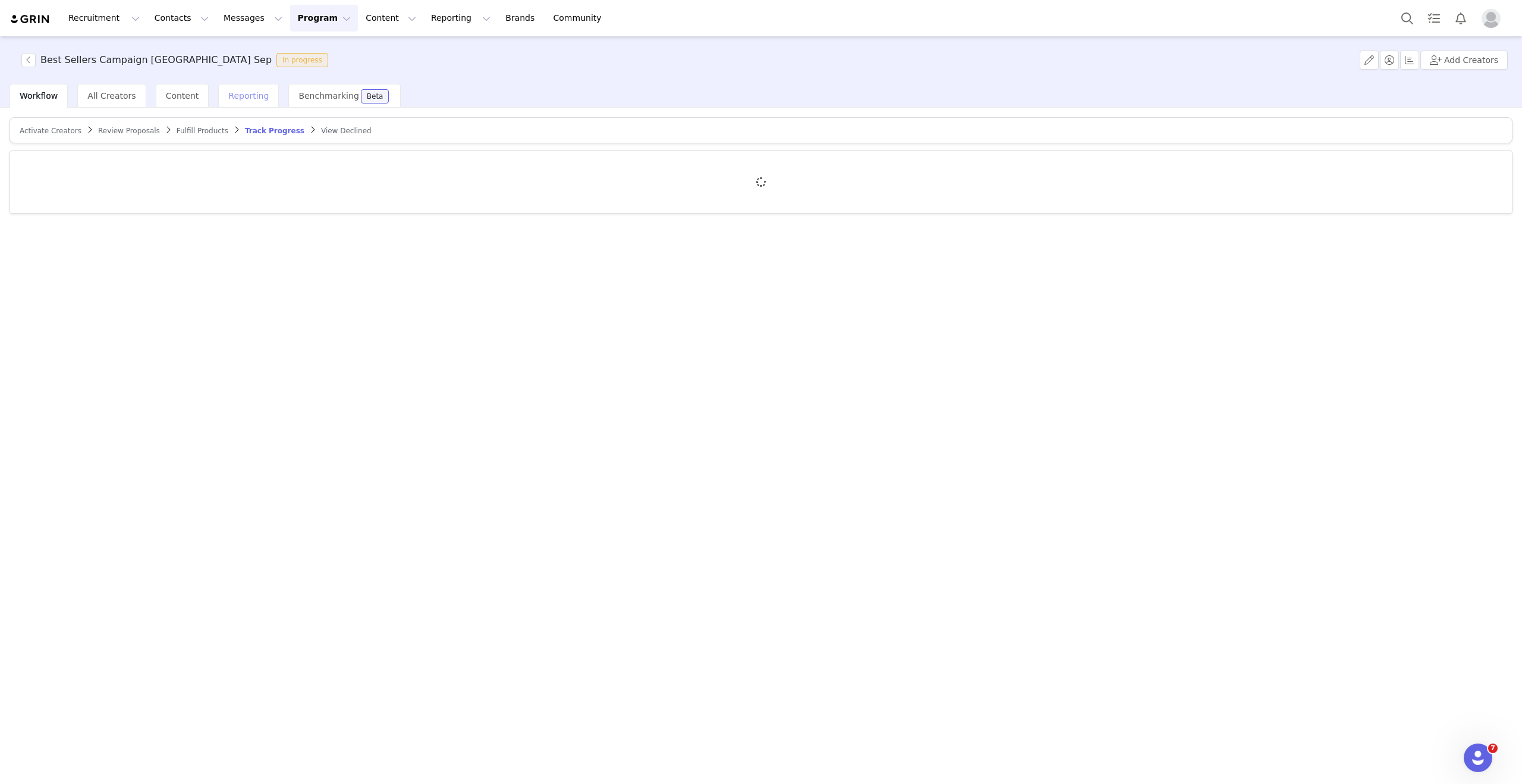
click at [251, 99] on span "Reporting" at bounding box center [248, 96] width 40 height 9
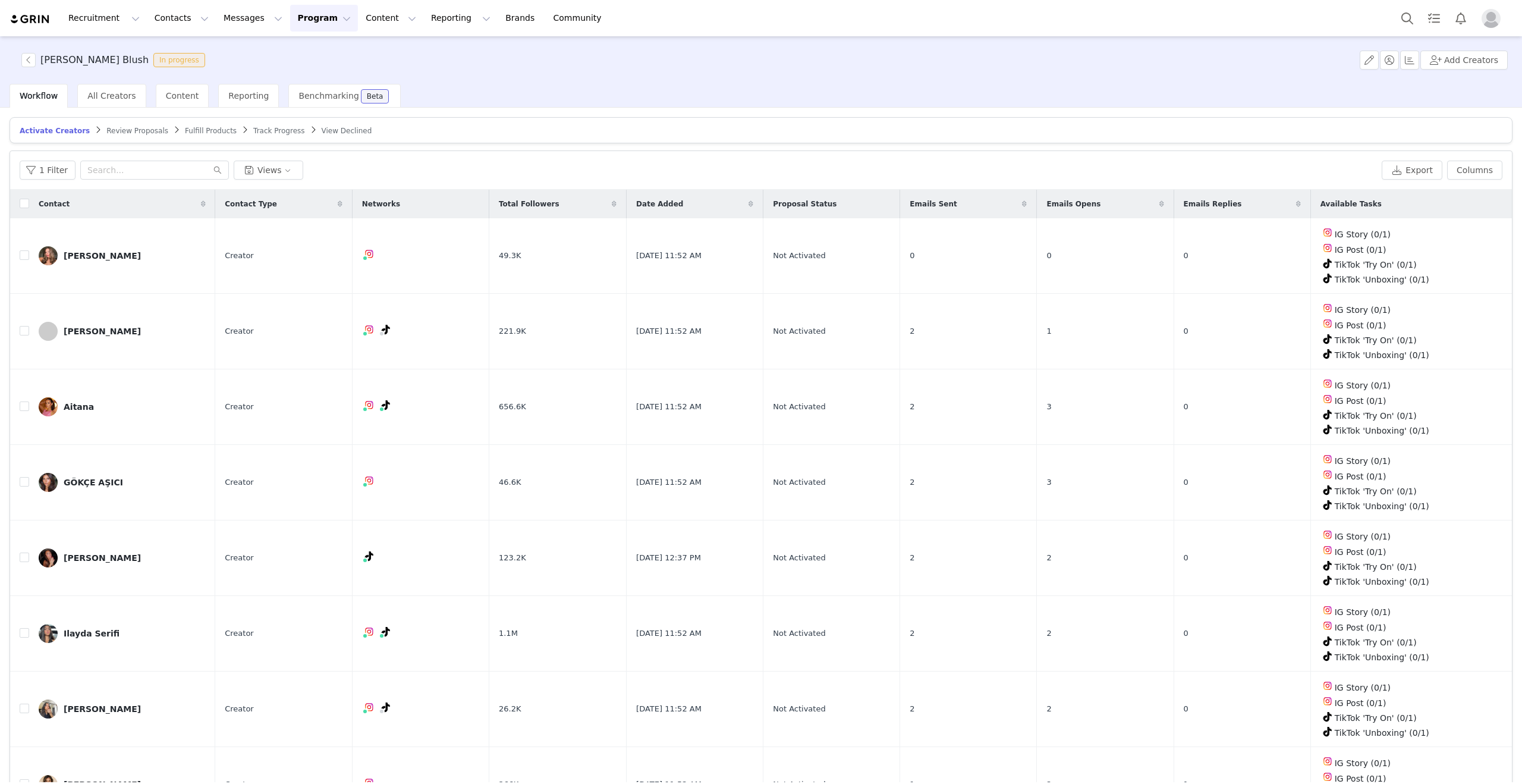
click at [131, 130] on span "Review Proposals" at bounding box center [137, 131] width 62 height 8
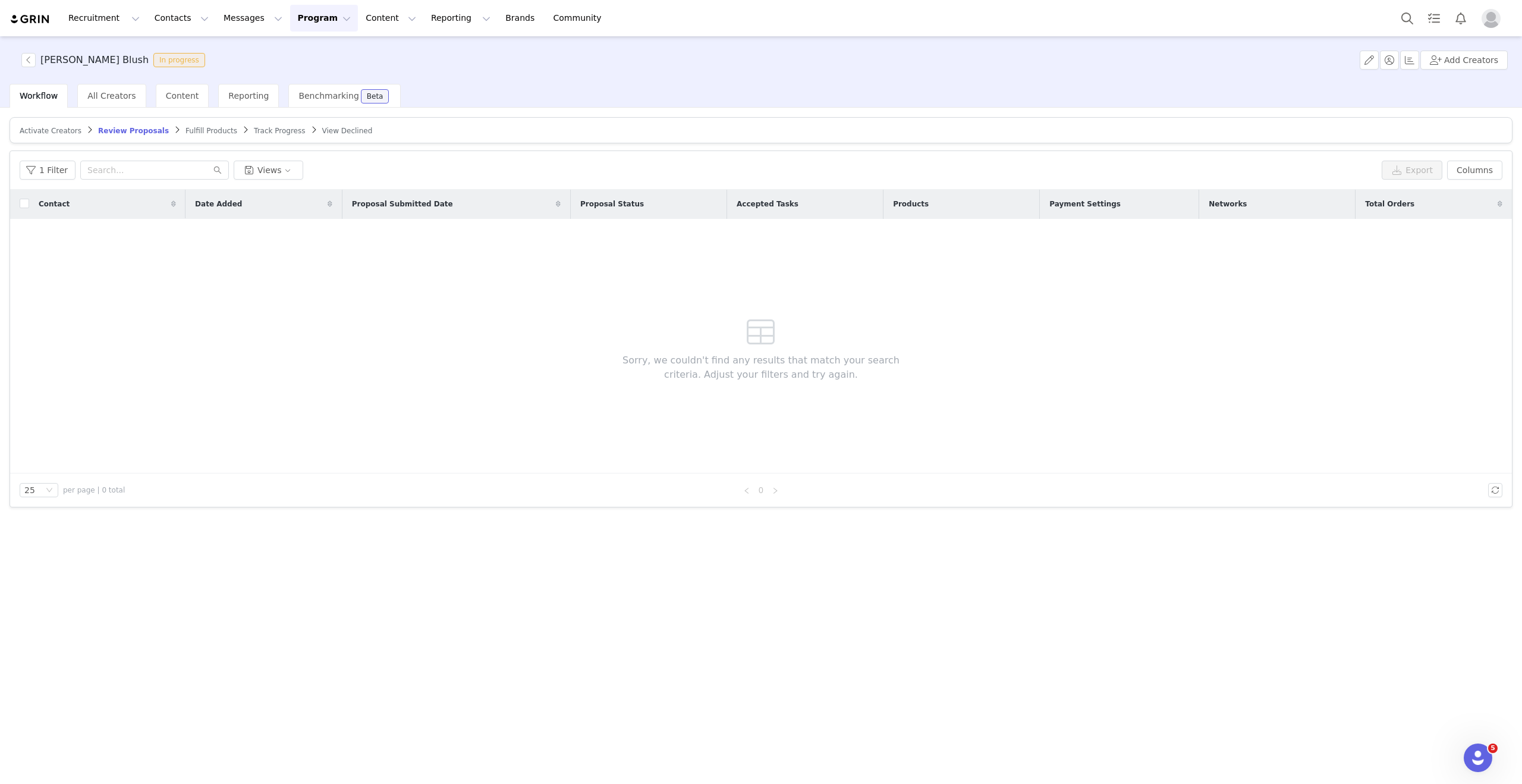
click at [198, 131] on span "Fulfill Products" at bounding box center [211, 131] width 52 height 8
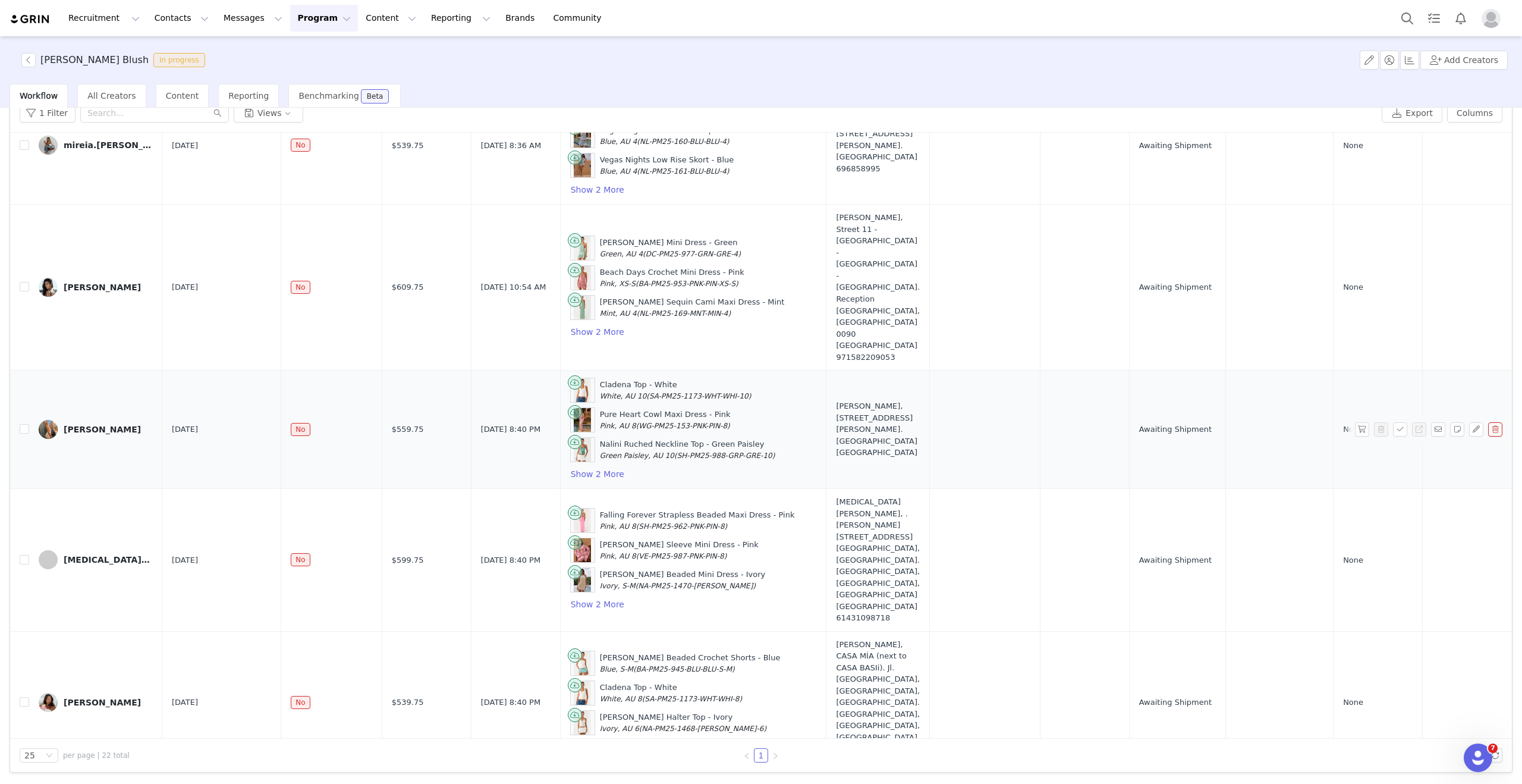
scroll to position [2185, 0]
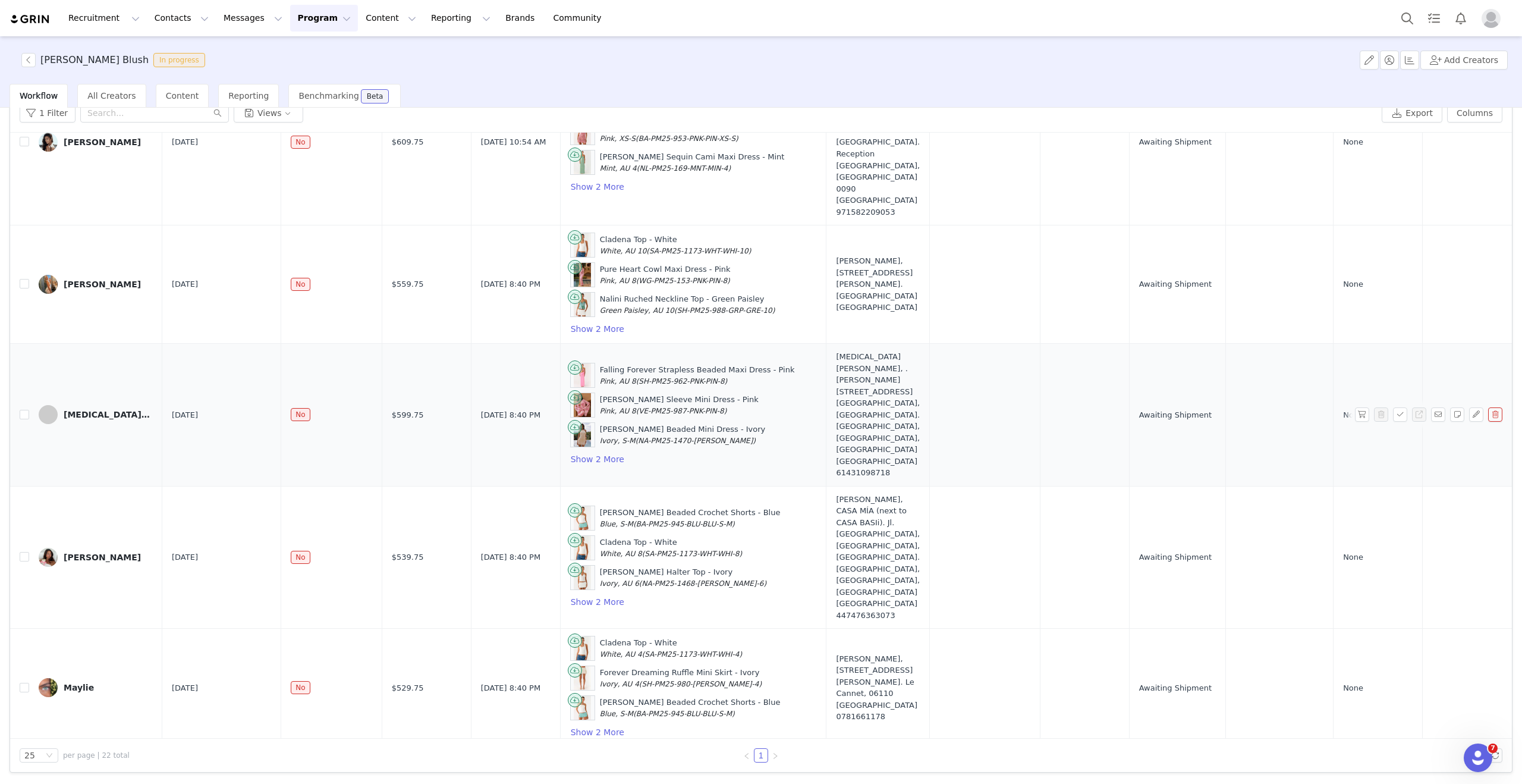
click at [837, 390] on div "Yasmin Ganzevoort, . Raya Padonan No.35, Tibubeneng, Kec. Kuta Utara, Kabupaten…" at bounding box center [878, 415] width 84 height 128
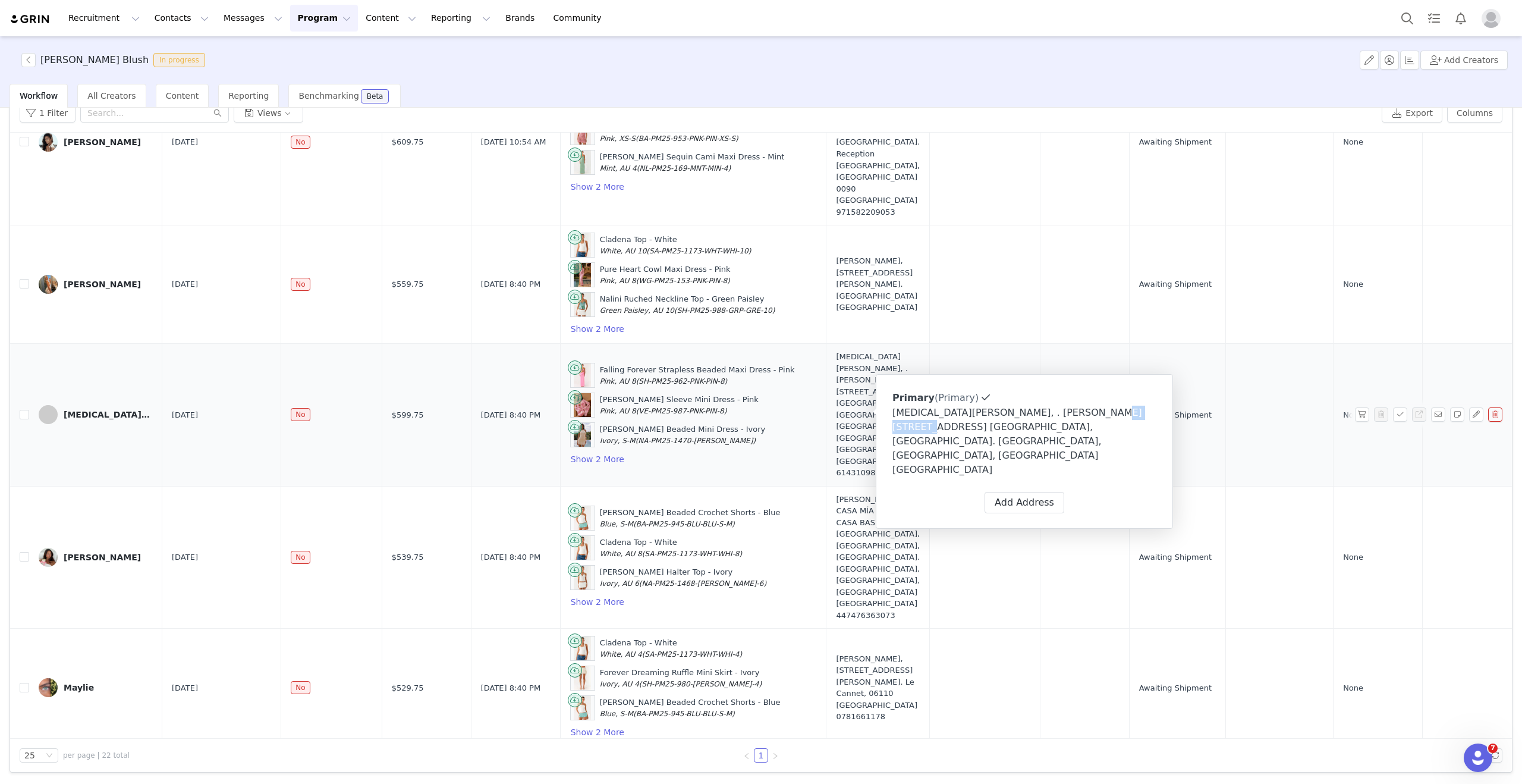
drag, startPoint x: 1083, startPoint y: 413, endPoint x: 1130, endPoint y: 416, distance: 47.1
click at [1130, 416] on div "Yasmin Ganzevoort, . Raya Padonan No.35, Tibubeneng, Kec. Kuta Utara, Kabupaten…" at bounding box center [1024, 441] width 264 height 71
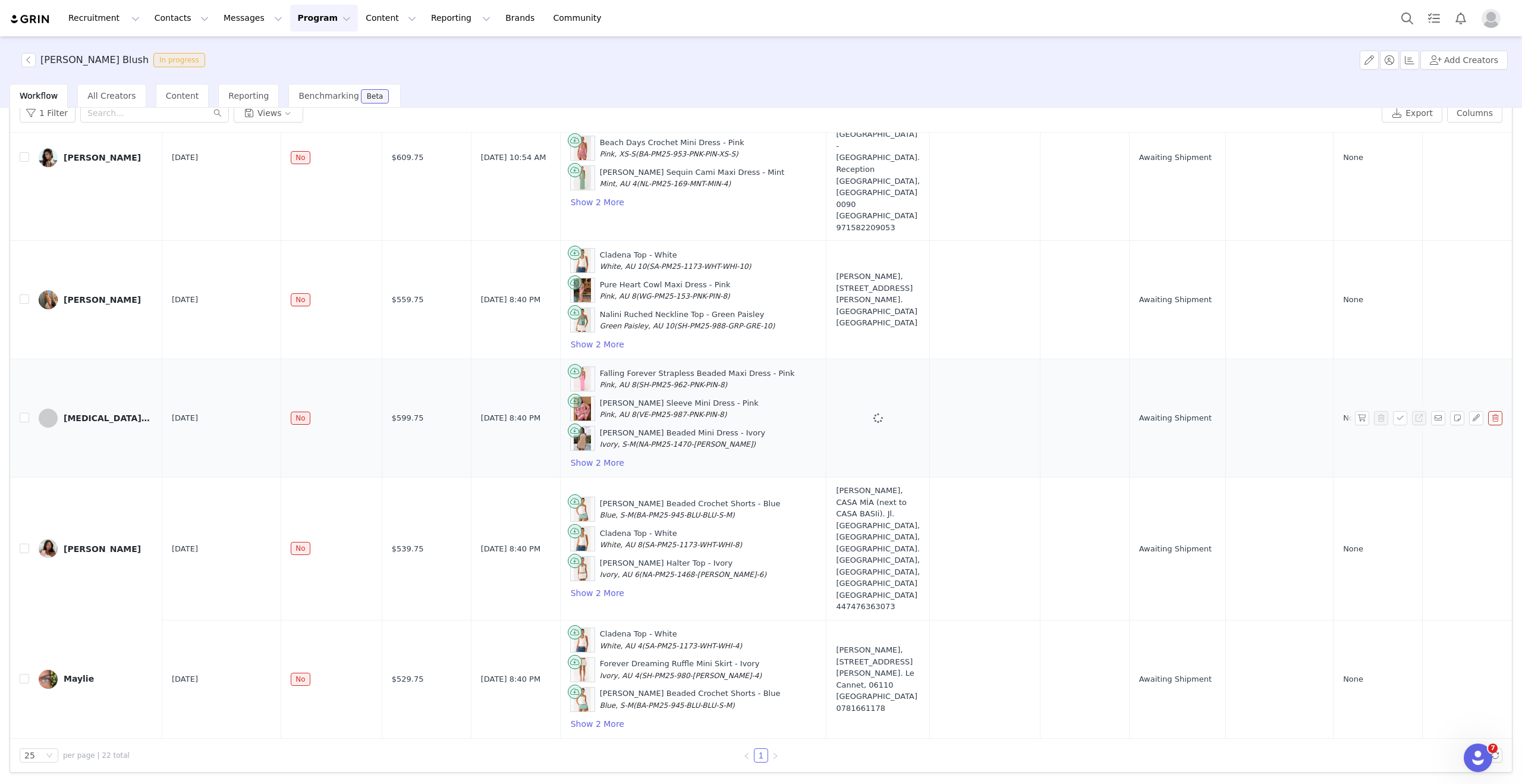
scroll to position [2149, 0]
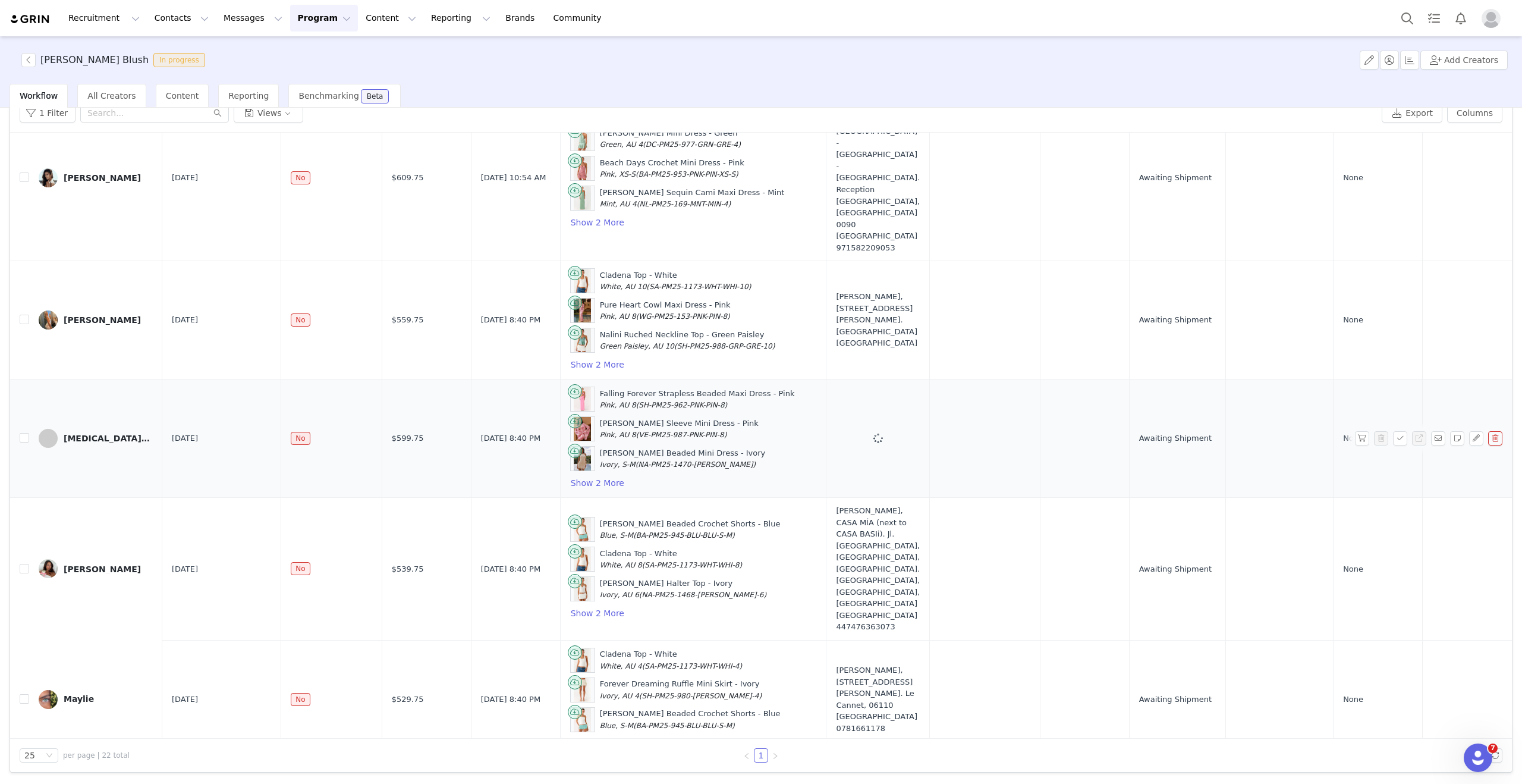
copy div "Tibubeneng"
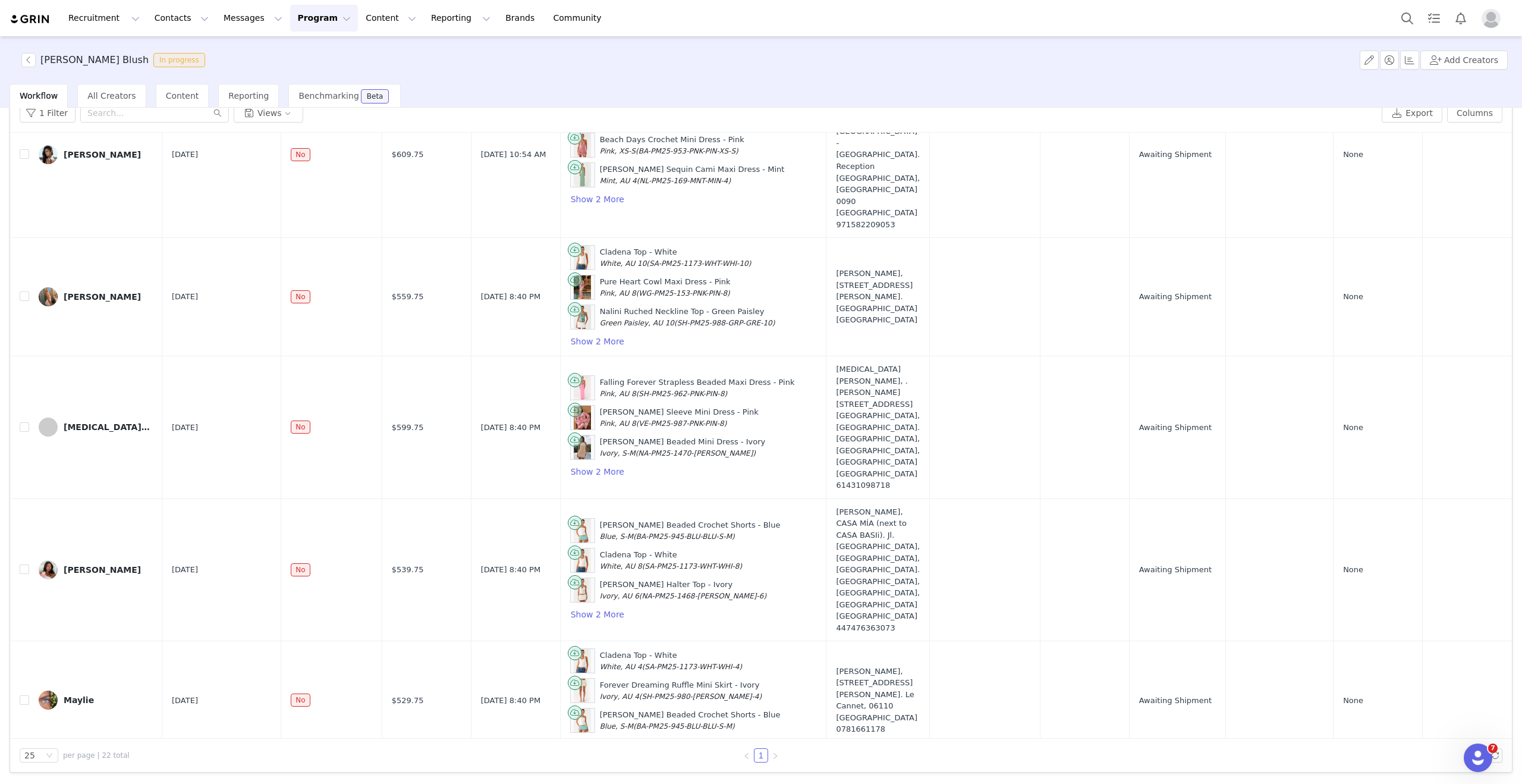
scroll to position [2172, 0]
click at [837, 407] on div "Yasmin Ganzevoort, . Raya Padonan No.35, Tibubeneng, Kec. Kuta Utara, Kabupaten…" at bounding box center [878, 428] width 84 height 128
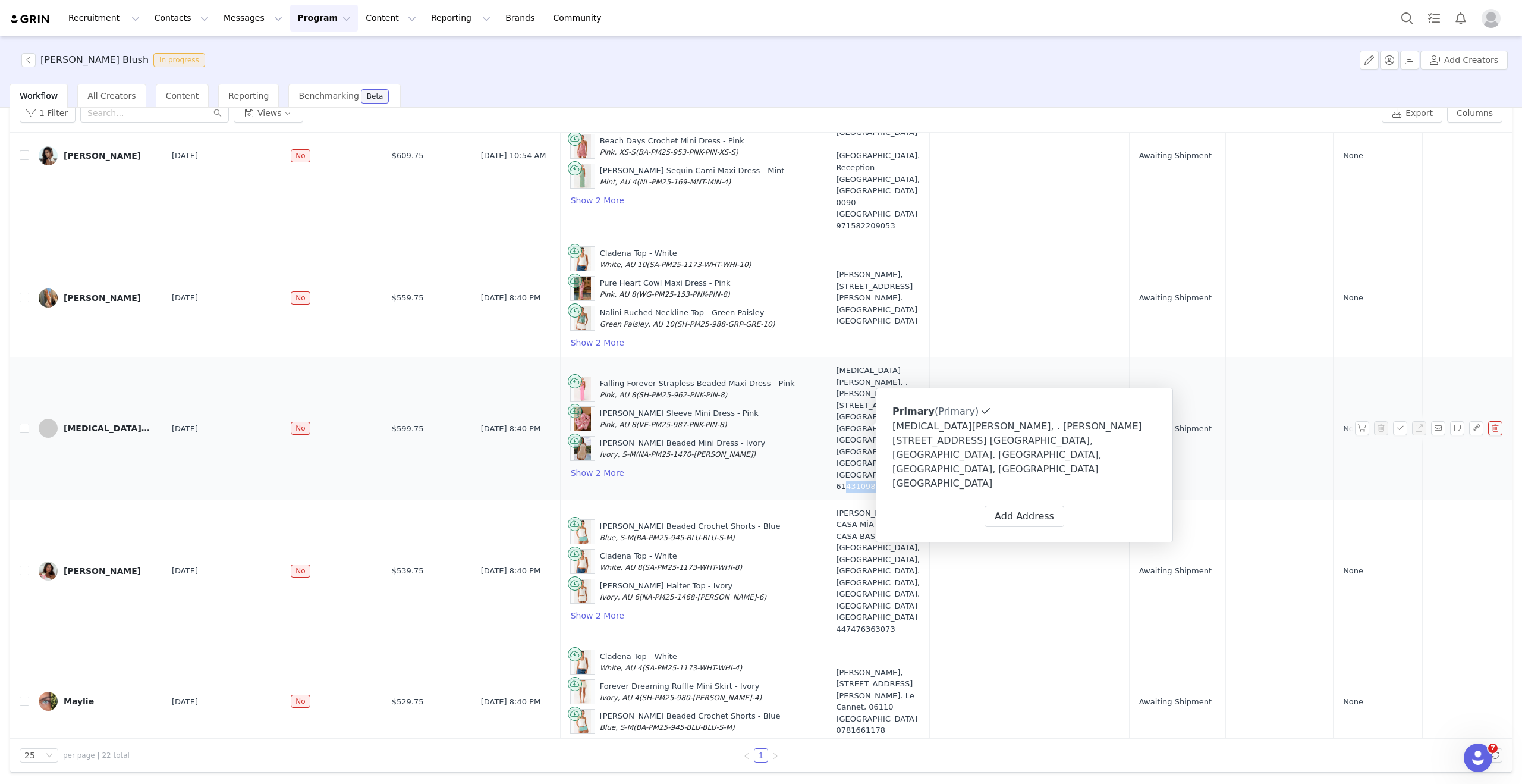
drag, startPoint x: 803, startPoint y: 491, endPoint x: 842, endPoint y: 487, distance: 39.2
click at [843, 487] on div "61431098718" at bounding box center [878, 486] width 84 height 12
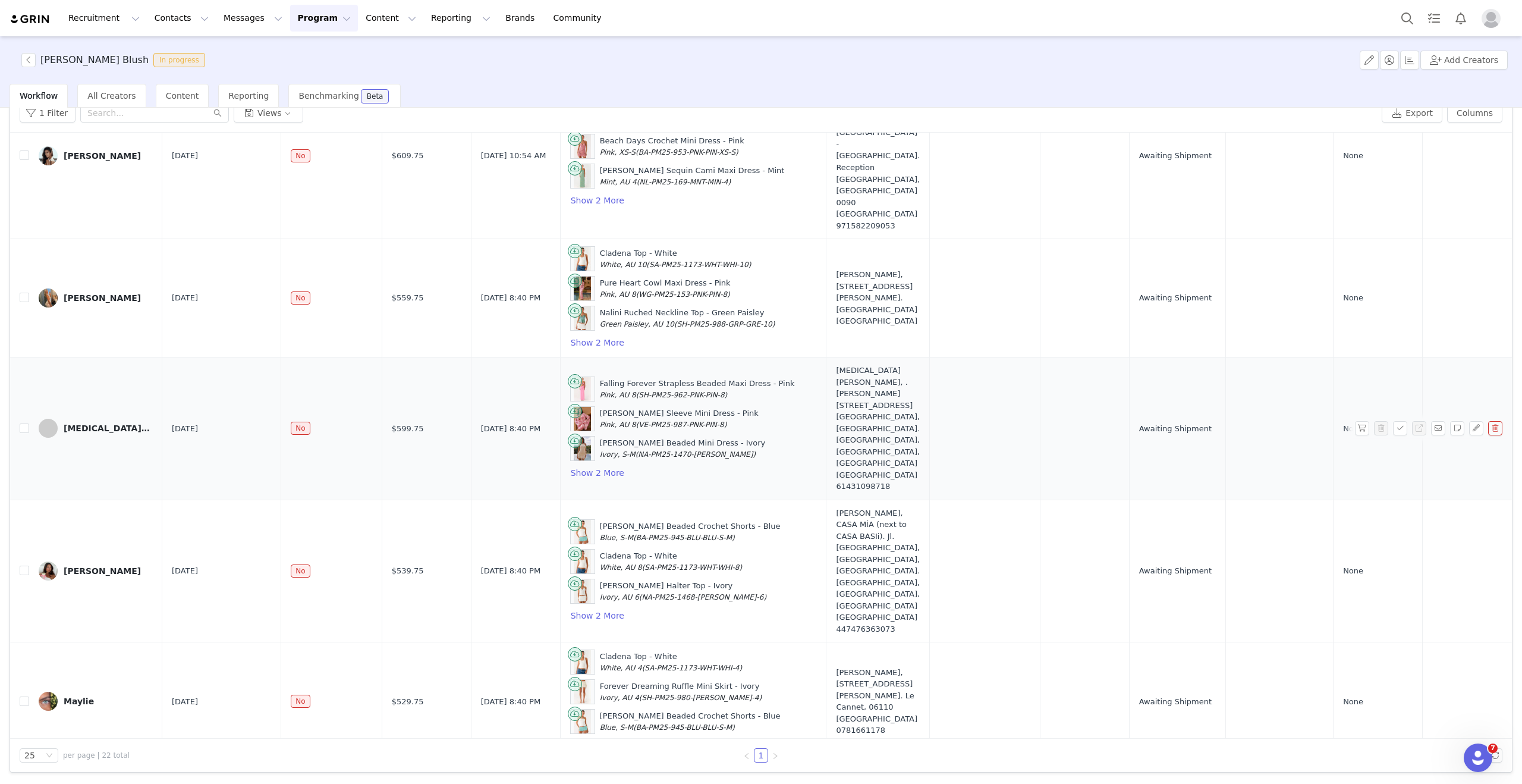
click at [561, 395] on td "Falling Forever Strapless Beaded Maxi Dress - Pink Pink, AU 8 (SH-PM25-962-PNK-…" at bounding box center [694, 429] width 267 height 143
click at [570, 469] on button "Show 2 More" at bounding box center [597, 472] width 54 height 14
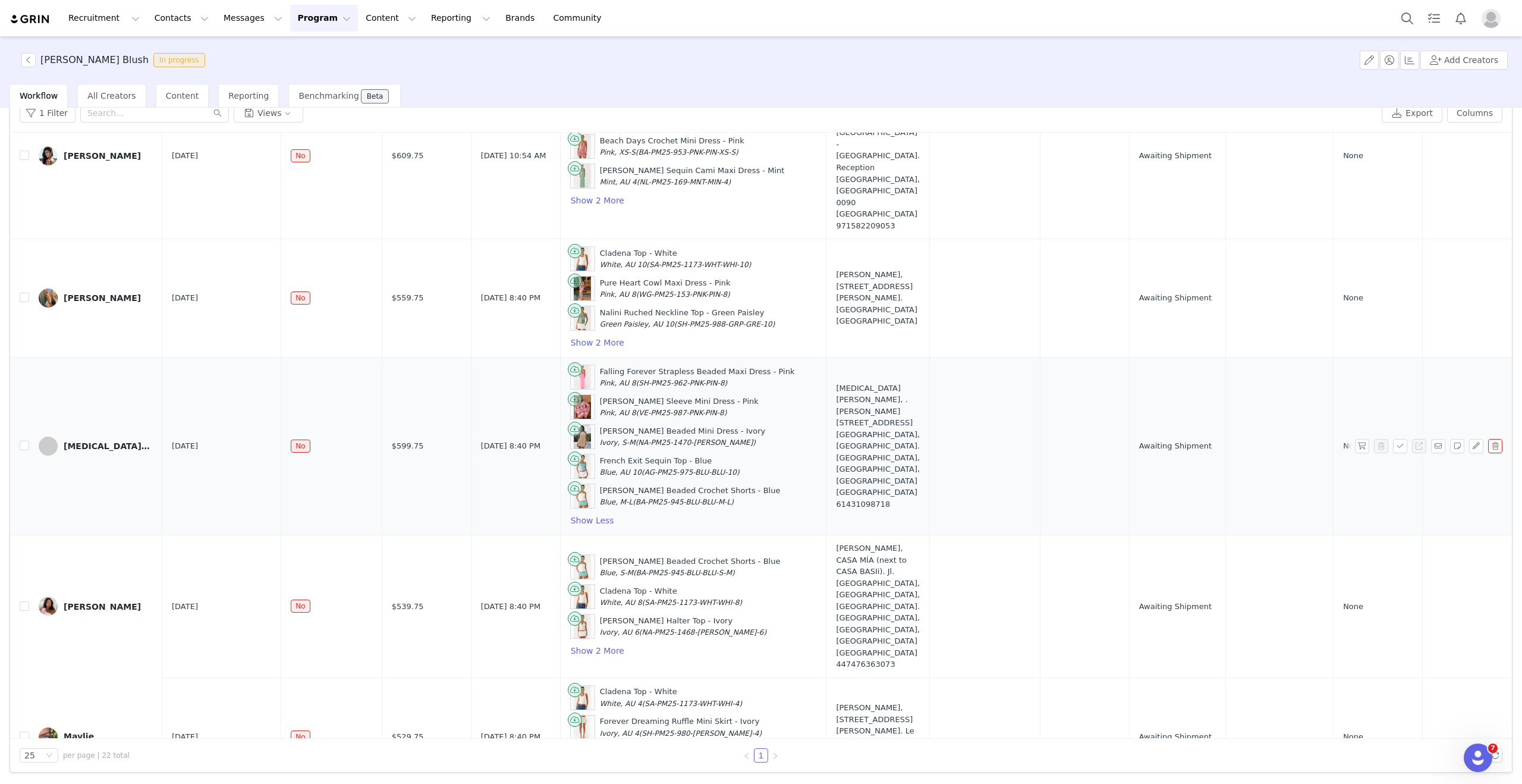
click at [691, 378] on span "(SH-PM25-962-PNK-PIN-8)" at bounding box center [683, 382] width 92 height 8
click at [866, 492] on div "Yasmin Ganzevoort, . Raya Padonan No.35, Tibubeneng, Kec. Kuta Utara, Kabupaten…" at bounding box center [878, 446] width 84 height 128
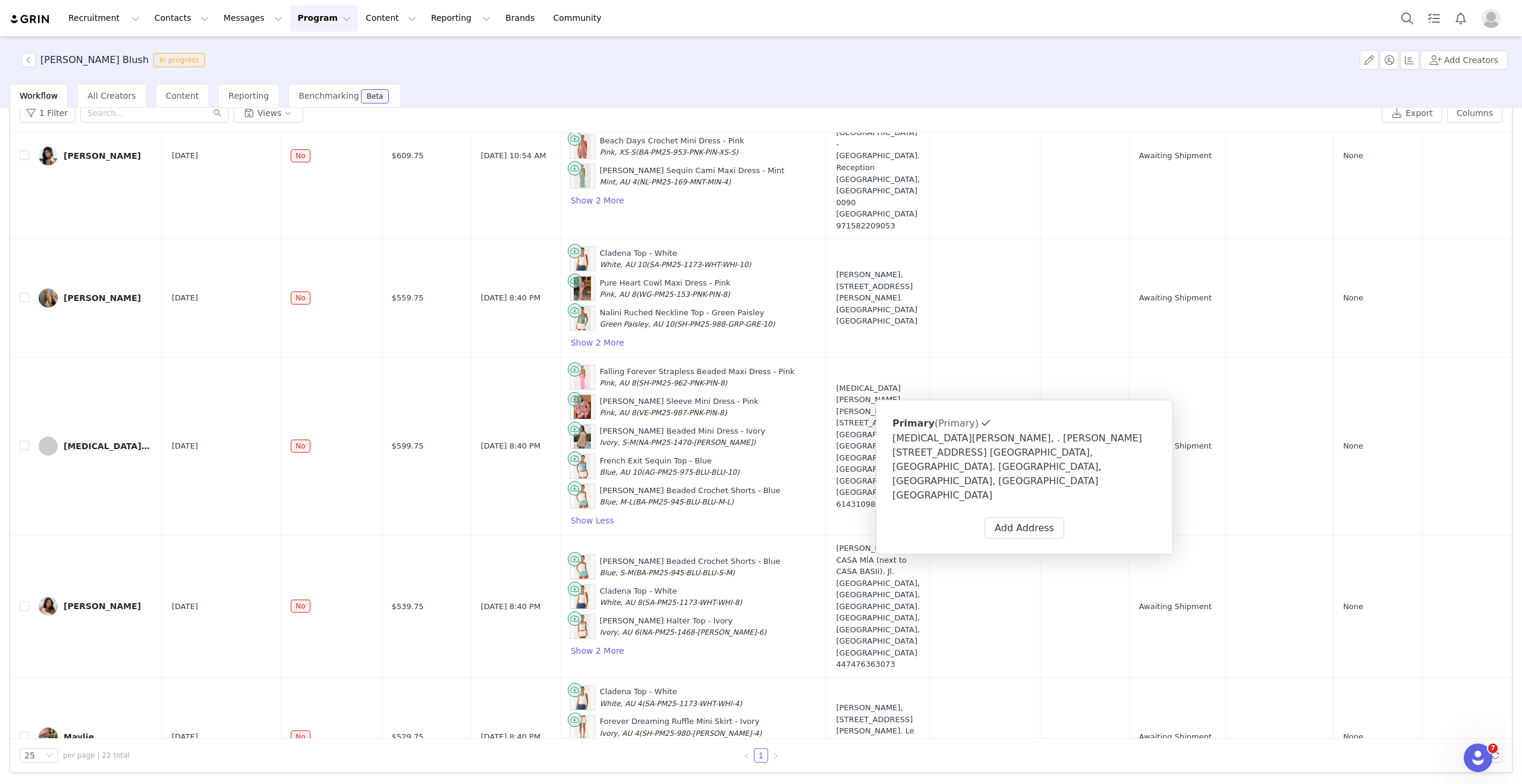
scroll to position [2208, 0]
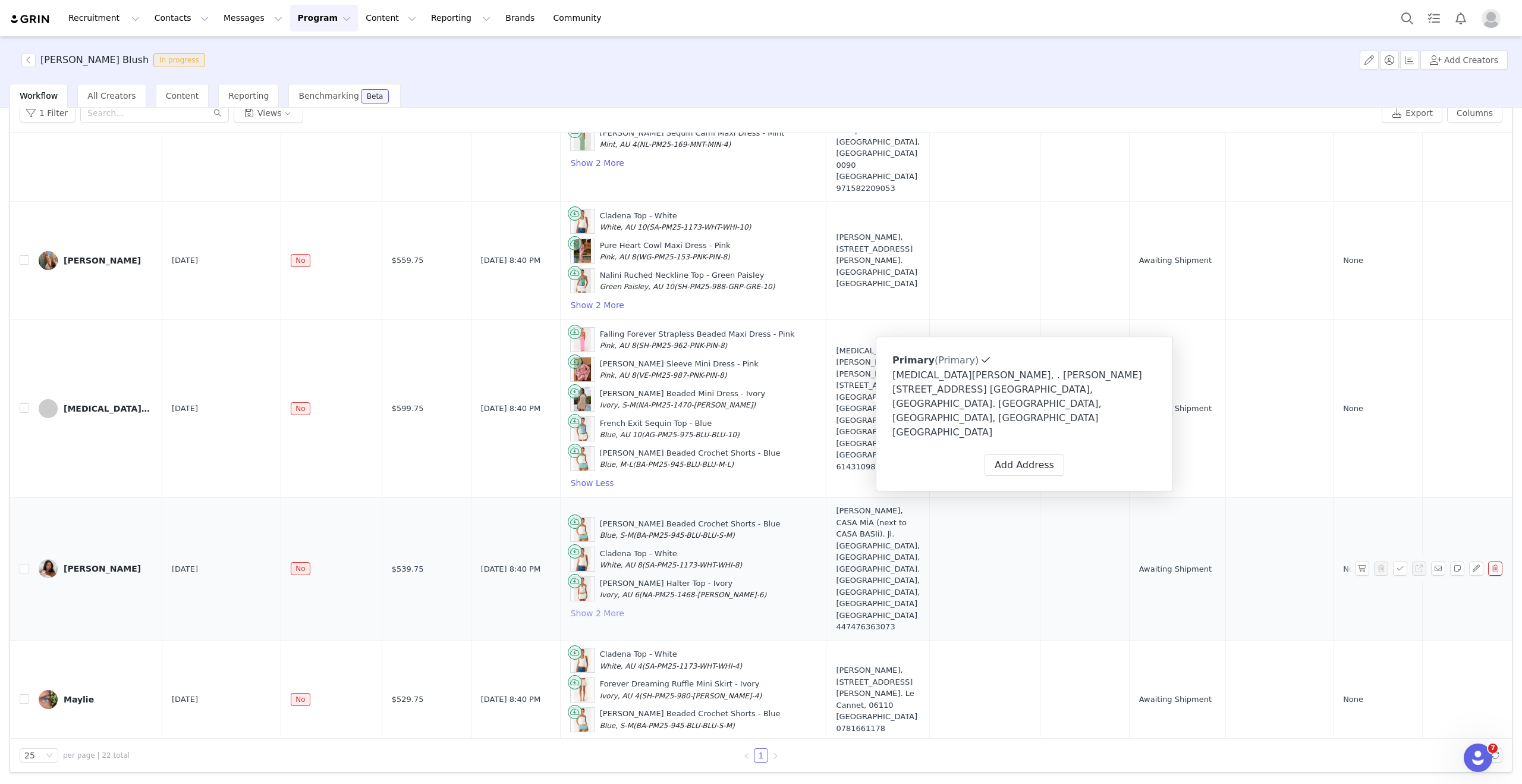
click at [570, 606] on button "Show 2 More" at bounding box center [597, 612] width 54 height 14
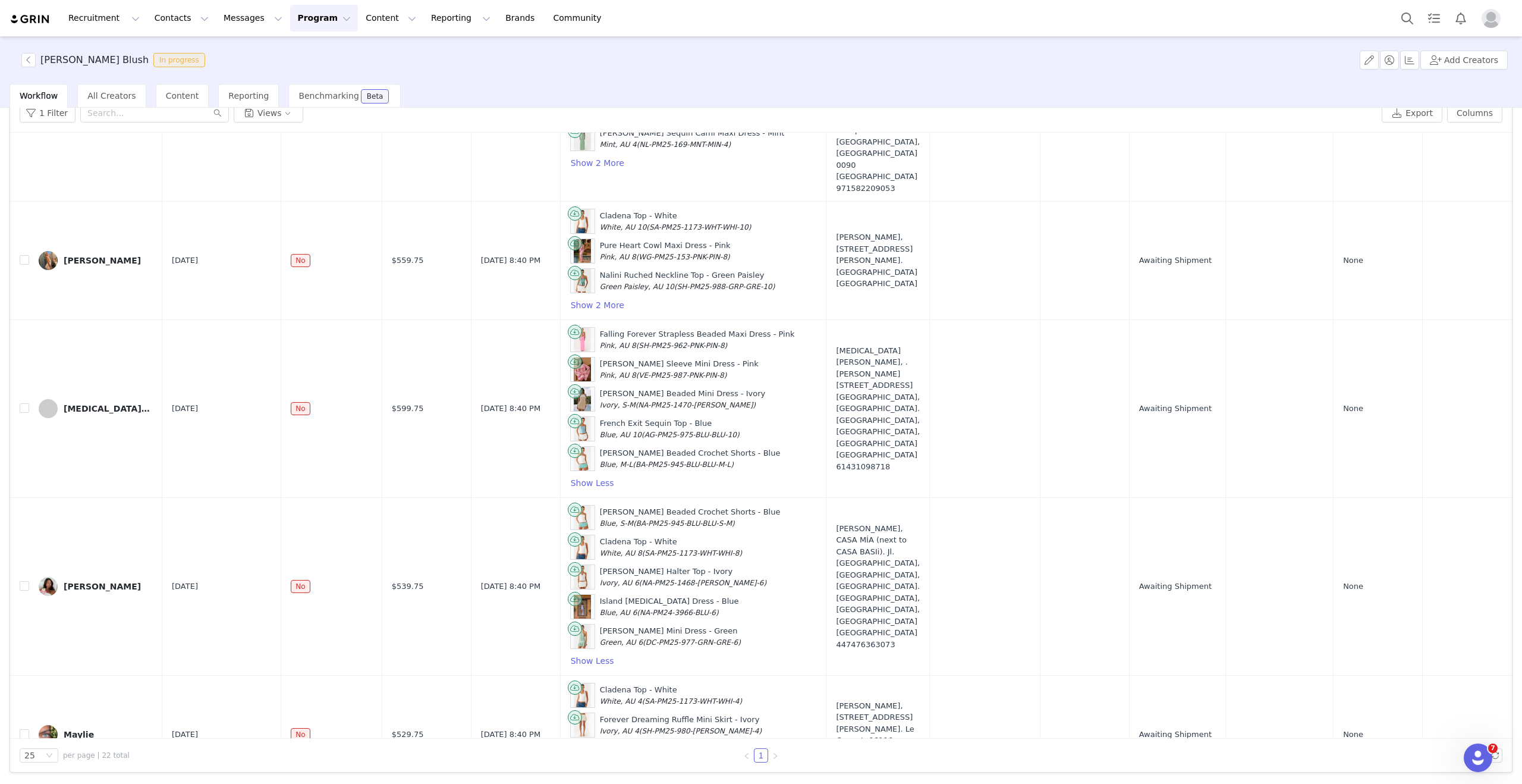
scroll to position [2255, 0]
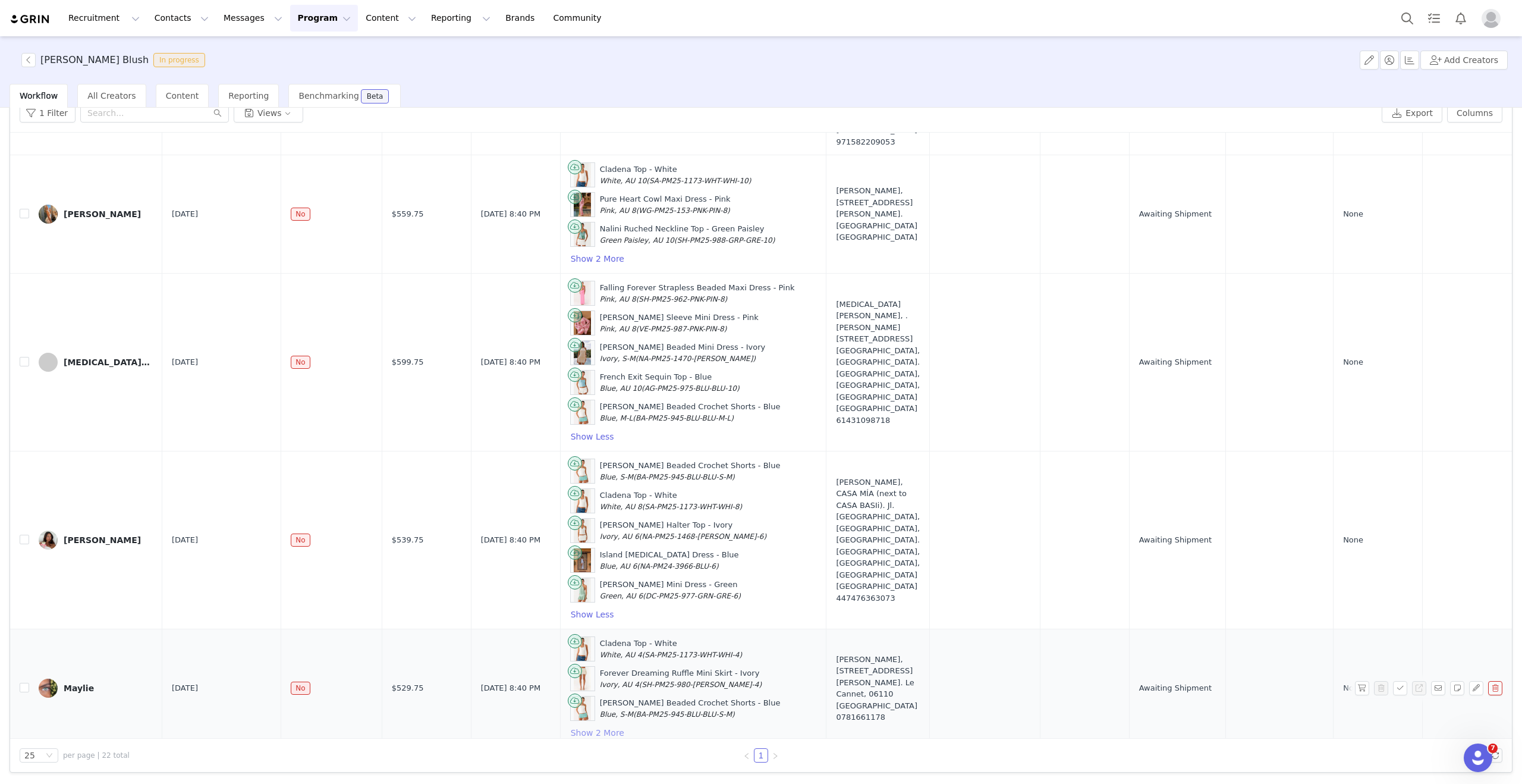
click at [570, 728] on button "Show 2 More" at bounding box center [597, 732] width 54 height 14
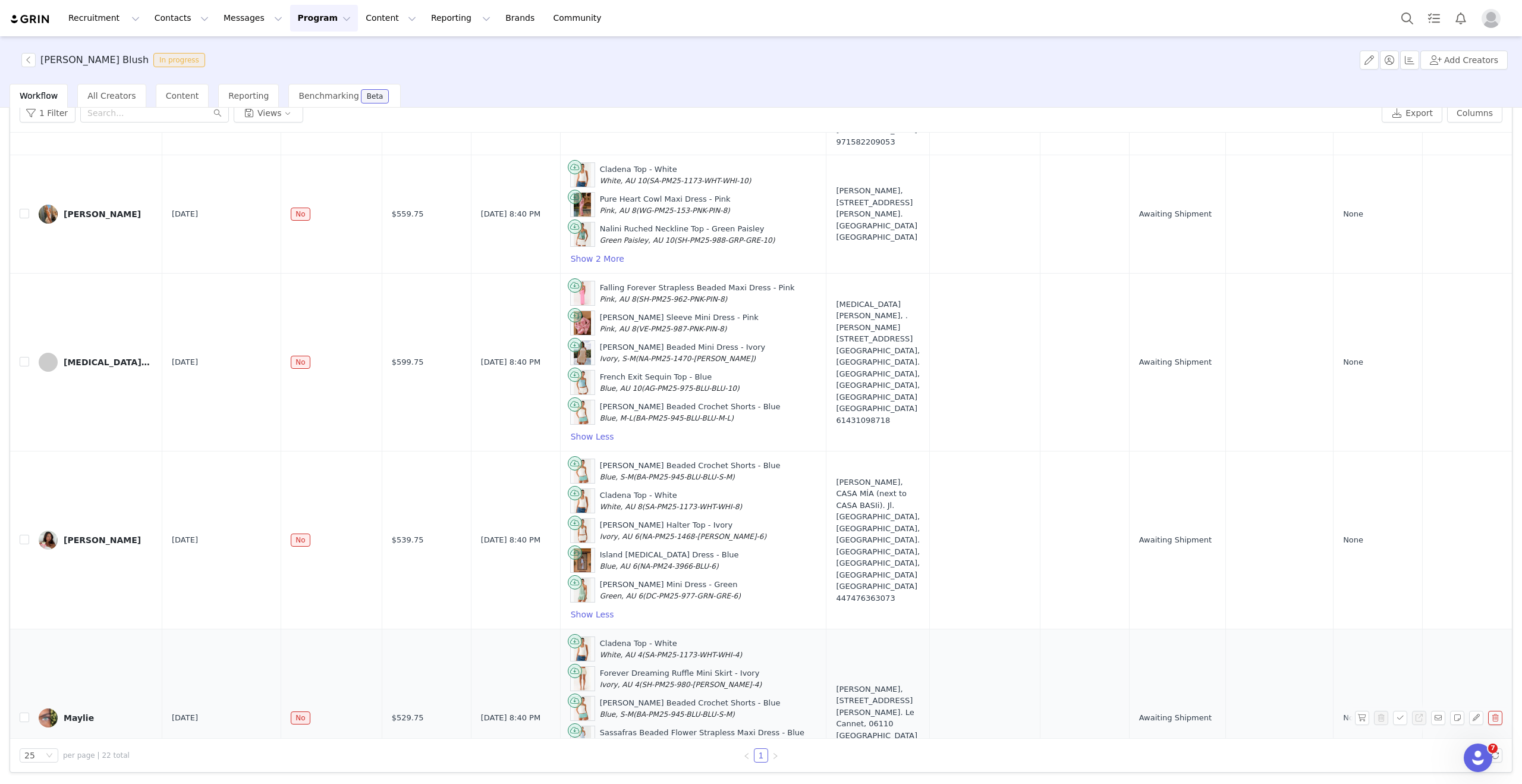
scroll to position [2314, 0]
